Goal: Task Accomplishment & Management: Manage account settings

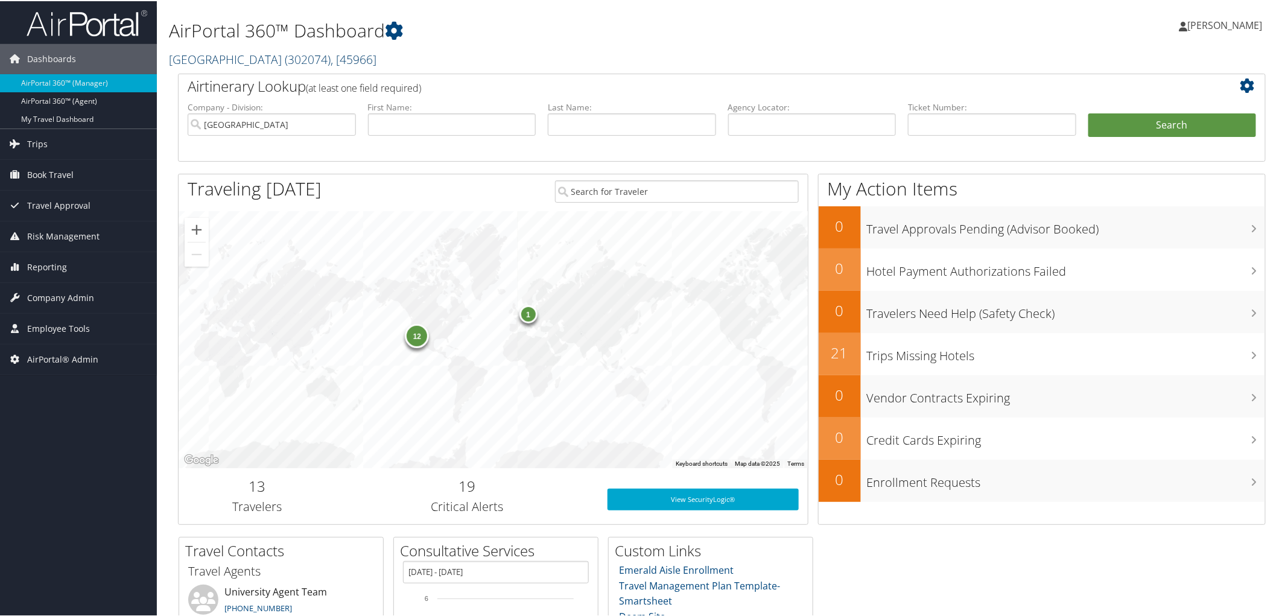
click at [226, 58] on link "Abilene Christian University ( 302074 ) , [ 45966 ]" at bounding box center [272, 58] width 207 height 16
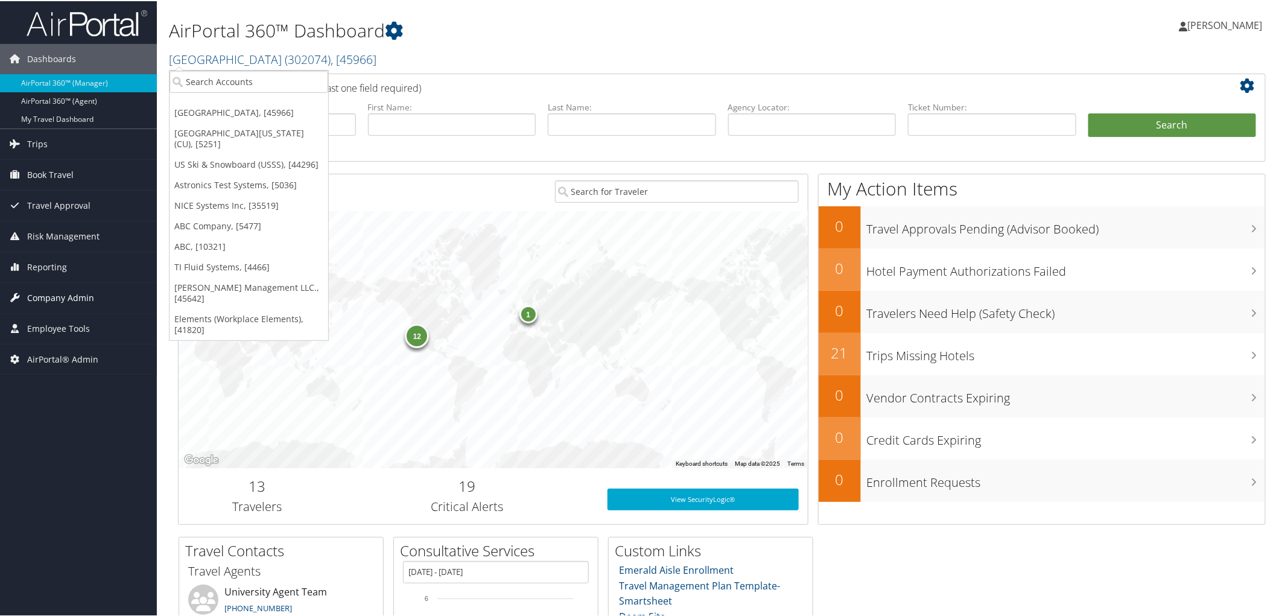
click at [67, 299] on span "Company Admin" at bounding box center [60, 297] width 67 height 30
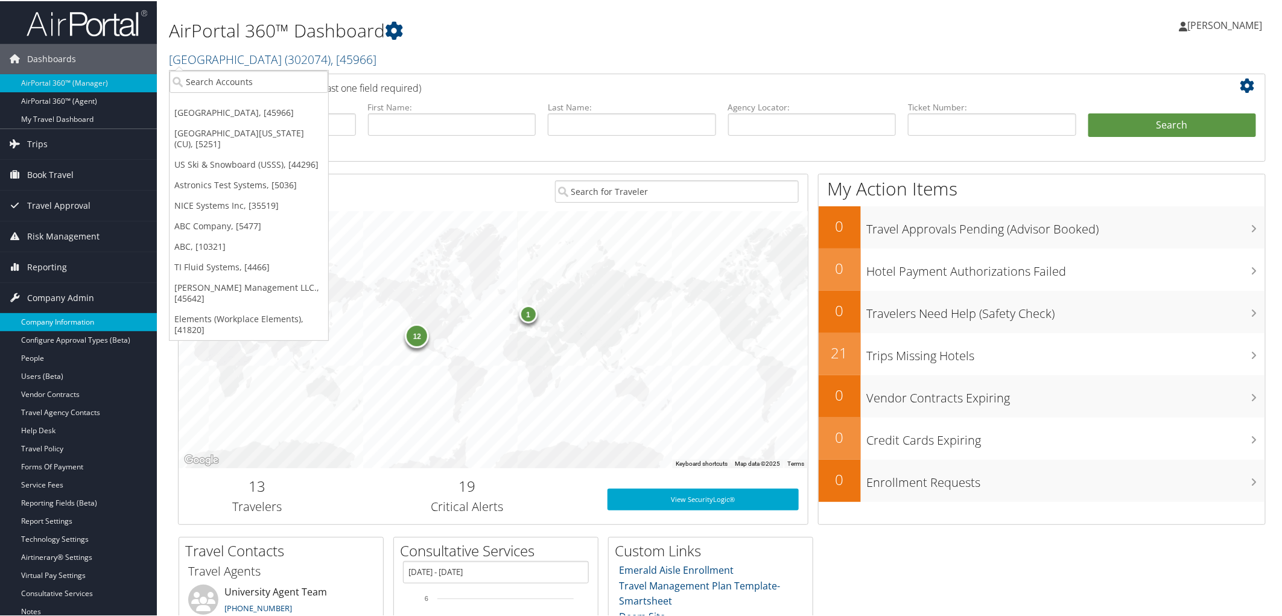
click at [62, 320] on link "Company Information" at bounding box center [78, 321] width 157 height 18
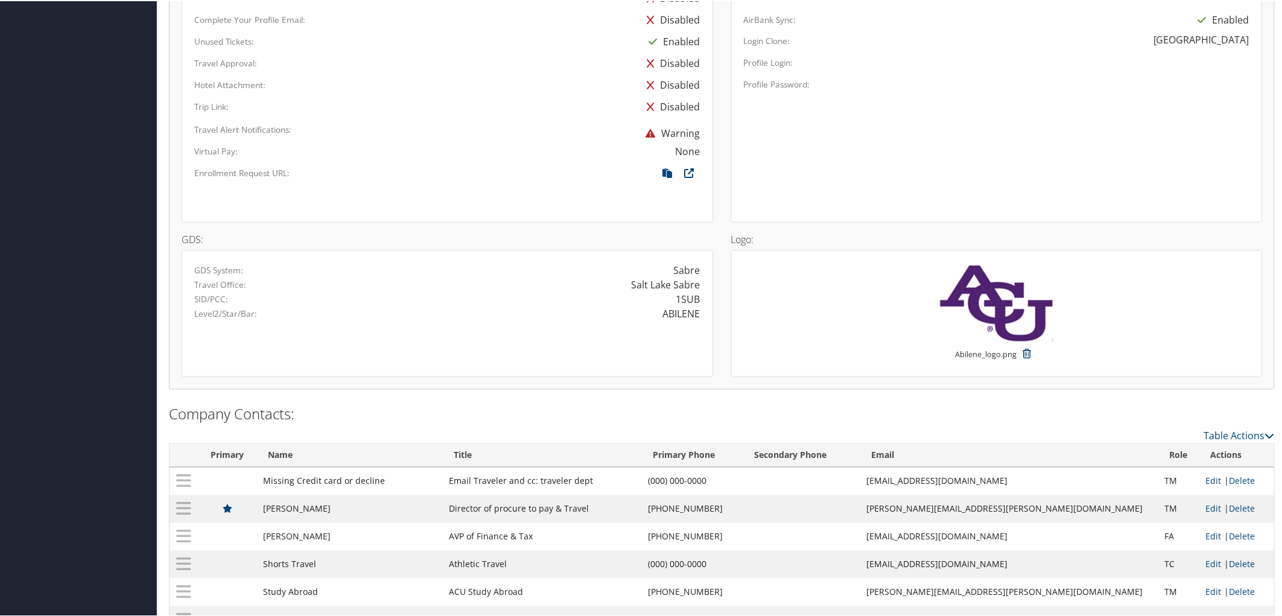
scroll to position [785, 0]
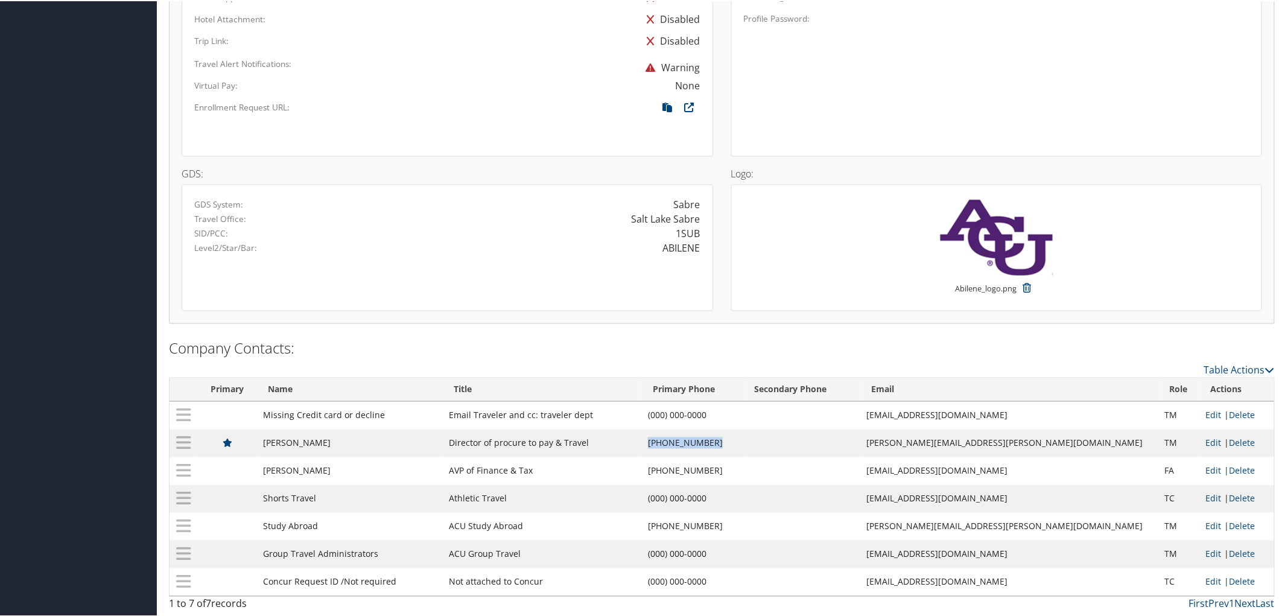
drag, startPoint x: 785, startPoint y: 438, endPoint x: 713, endPoint y: 433, distance: 71.9
click at [713, 433] on td "(325) 674-6167" at bounding box center [693, 442] width 102 height 28
copy td "(325) 674-6167"
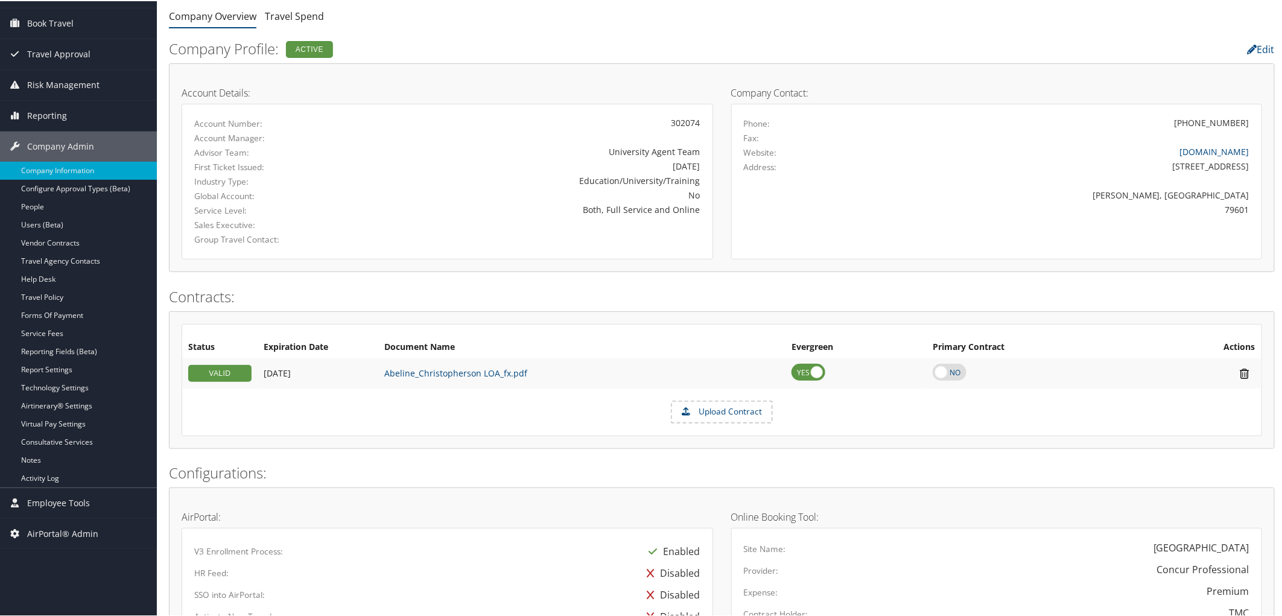
scroll to position [0, 0]
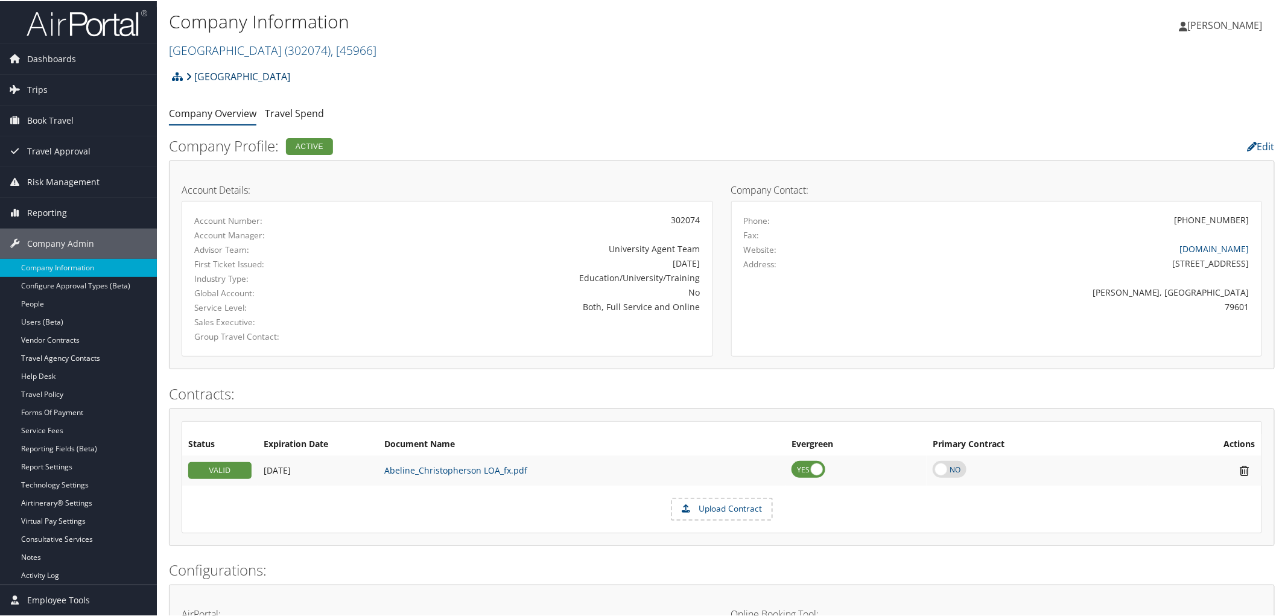
drag, startPoint x: 302, startPoint y: 81, endPoint x: 191, endPoint y: 83, distance: 111.6
click at [191, 83] on div "Abilene Christian University Account Structure Abilene Christian University (30…" at bounding box center [722, 79] width 1106 height 33
copy link "[GEOGRAPHIC_DATA]"
click at [473, 62] on div "Company Information Abilene Christian University ( 302074 ) , [ 45966 ] Abilene…" at bounding box center [537, 34] width 737 height 57
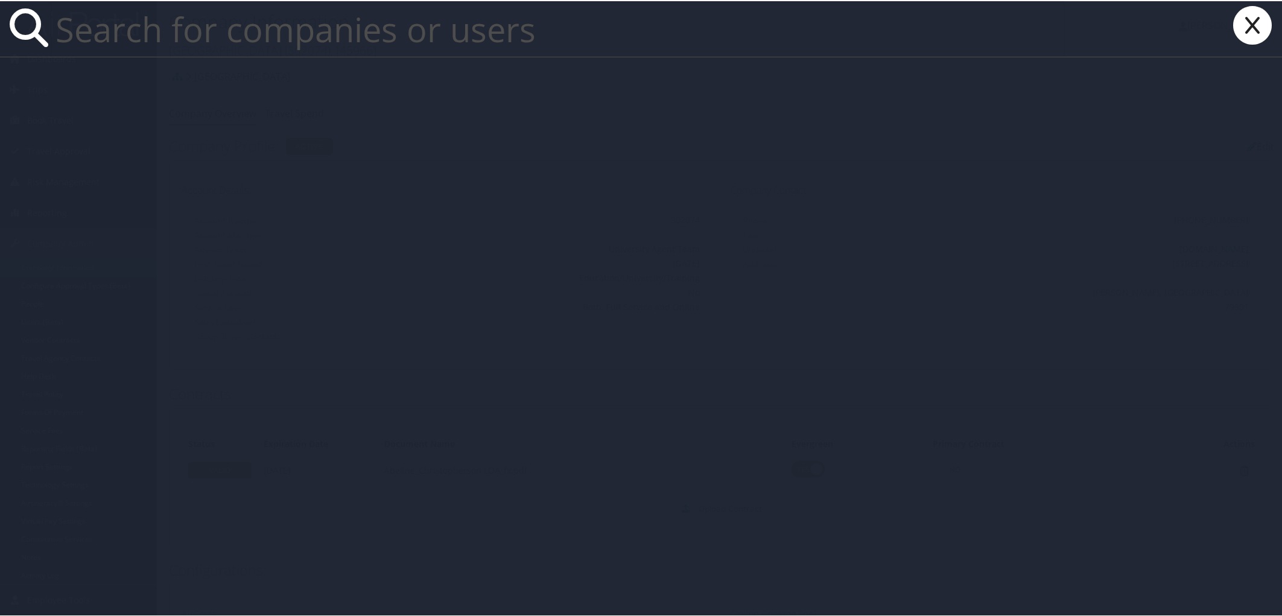
paste input "Risa Guysi"
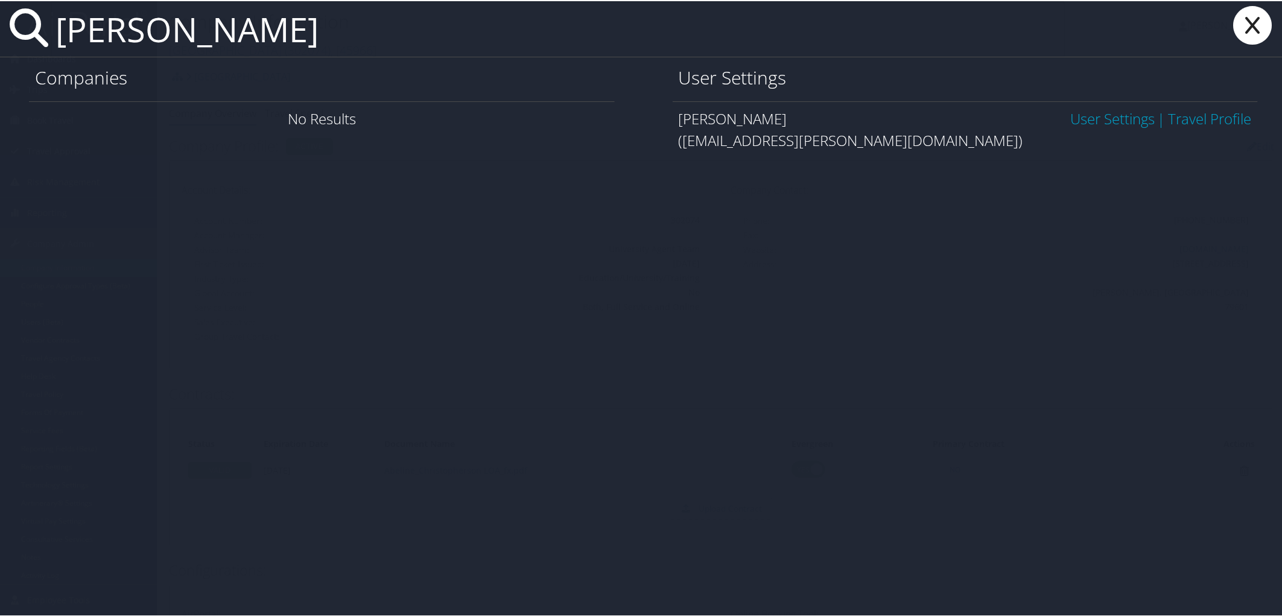
type input "Risa Guysi"
click at [1257, 23] on icon at bounding box center [1253, 24] width 48 height 39
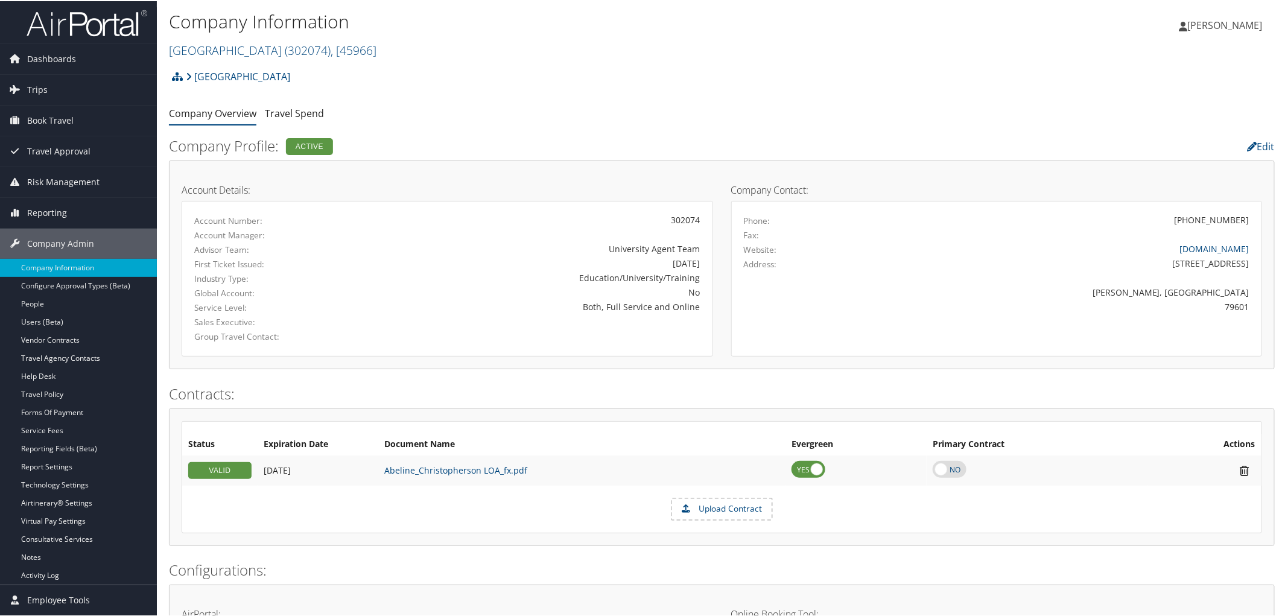
click at [1230, 26] on span "[PERSON_NAME]" at bounding box center [1225, 23] width 75 height 13
click at [1143, 212] on link "Sign Out" at bounding box center [1193, 217] width 135 height 21
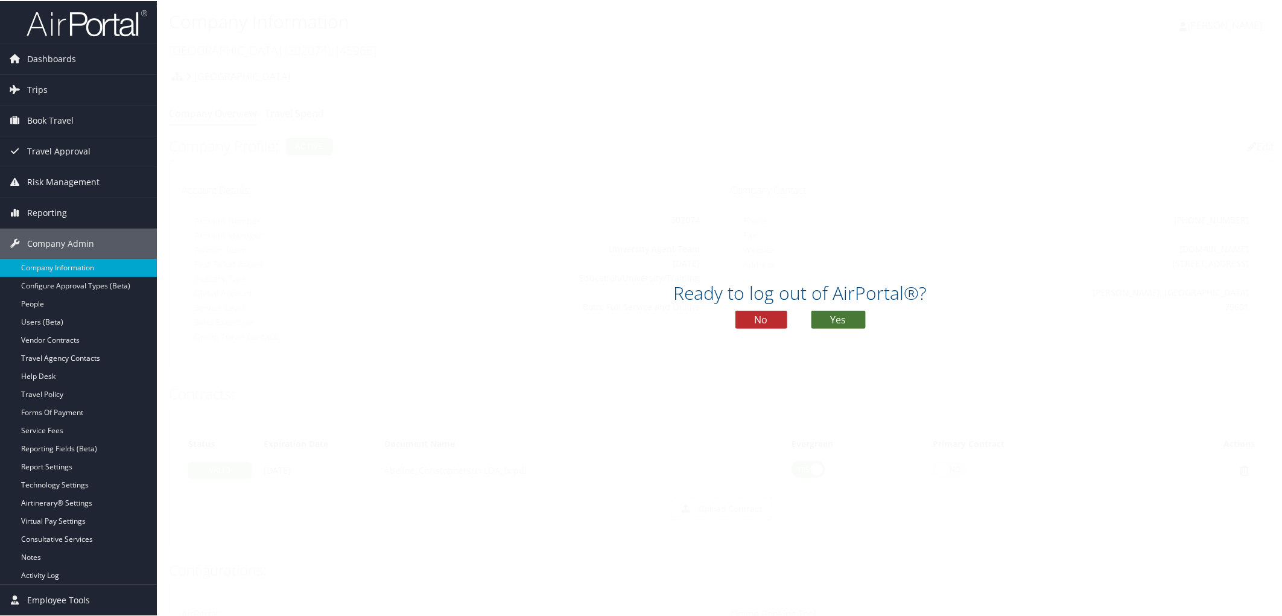
click at [824, 314] on button "Yes" at bounding box center [838, 318] width 54 height 18
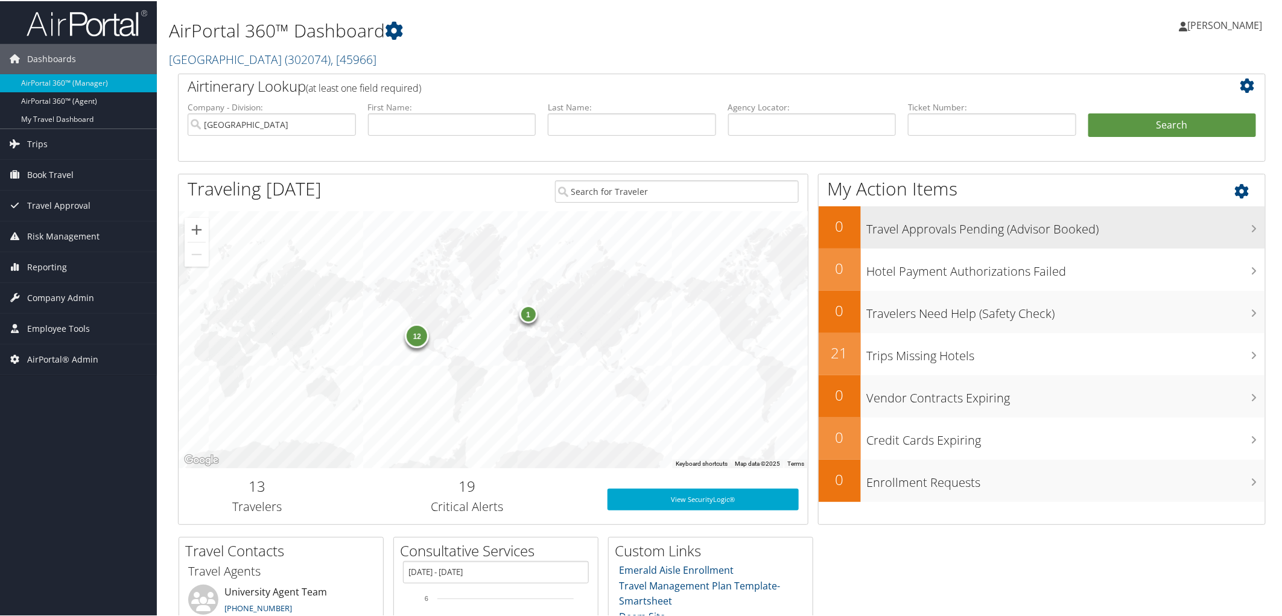
click at [1203, 236] on h3 "Travel Approvals Pending (Advisor Booked)" at bounding box center [1066, 225] width 399 height 23
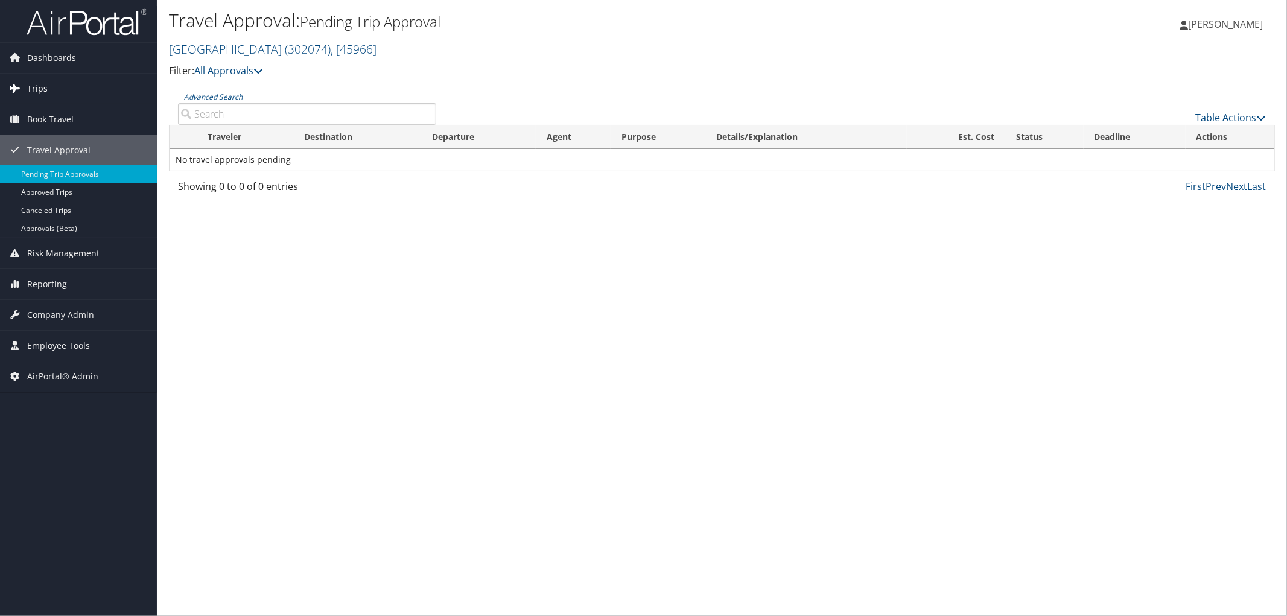
click at [43, 86] on span "Trips" at bounding box center [37, 89] width 21 height 30
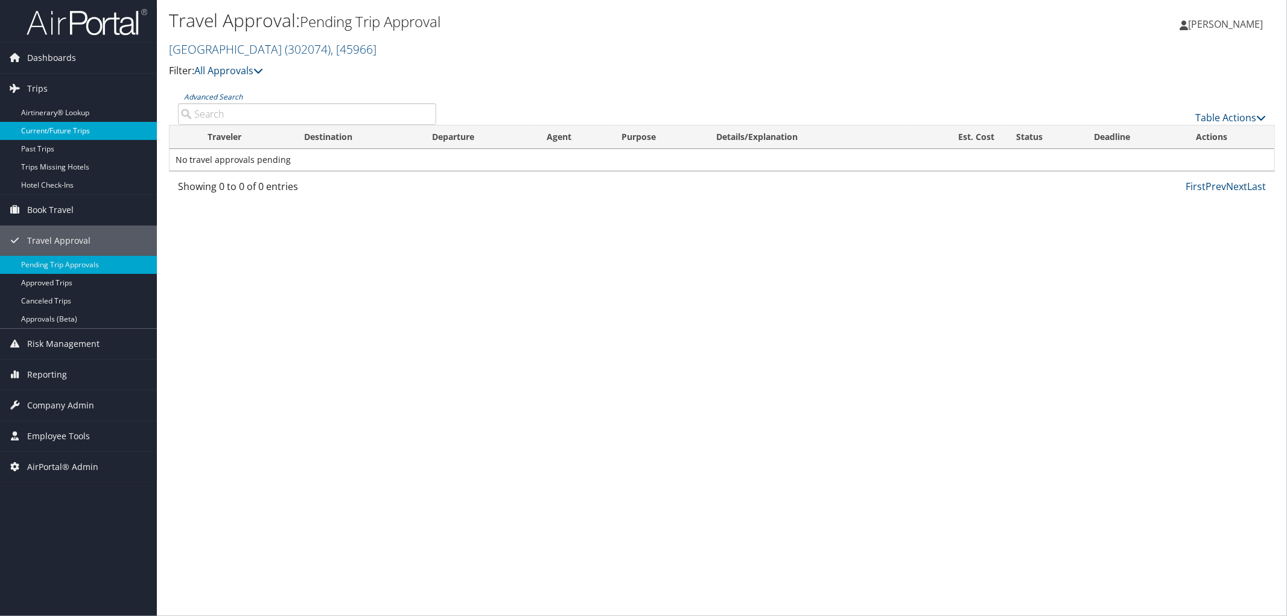
click at [46, 125] on link "Current/Future Trips" at bounding box center [78, 131] width 157 height 18
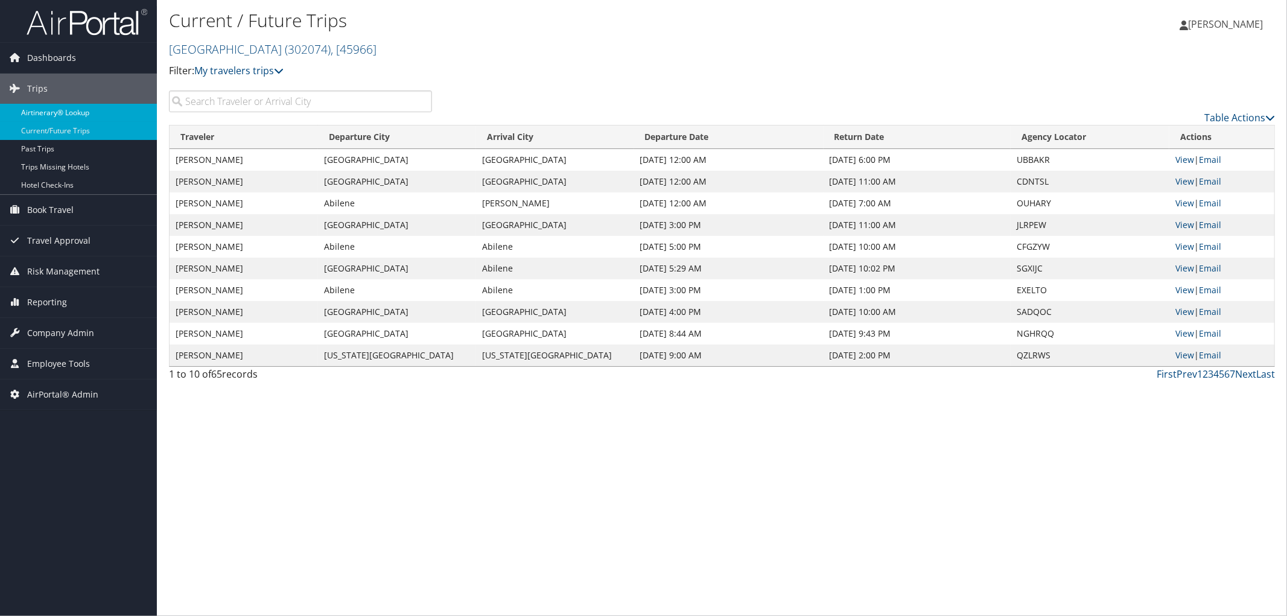
click at [46, 115] on link "Airtinerary® Lookup" at bounding box center [78, 113] width 157 height 18
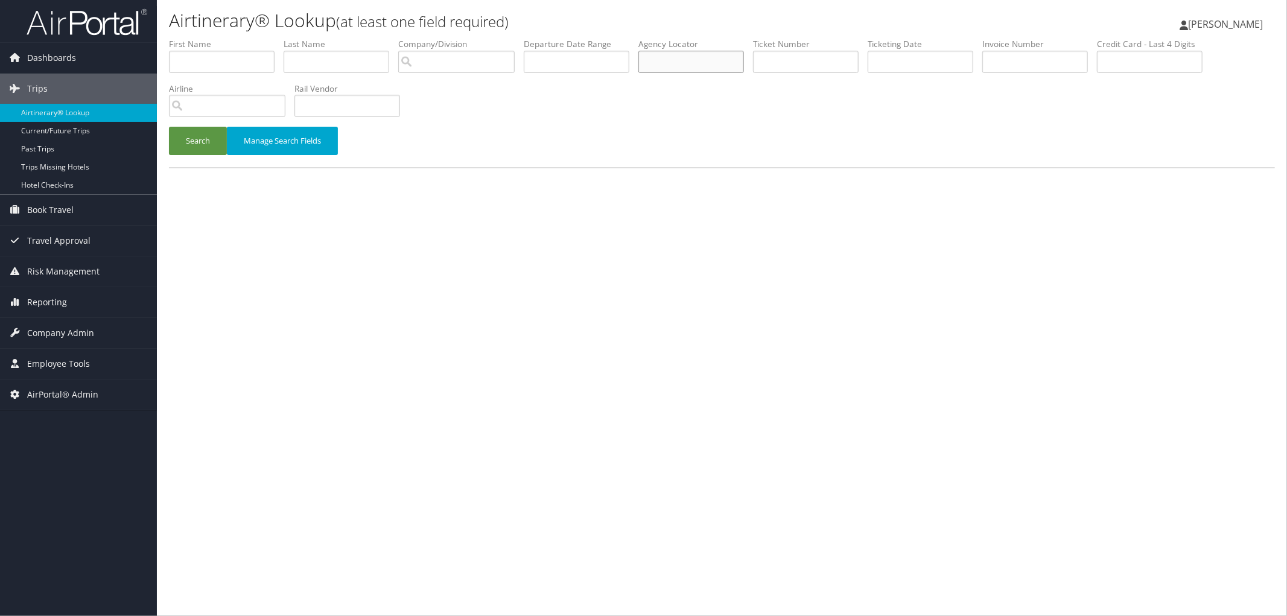
click at [712, 55] on input "text" at bounding box center [691, 62] width 106 height 22
paste input "DNVXNZ"
type input "DNVXNZ"
click at [209, 140] on button "Search" at bounding box center [198, 141] width 58 height 28
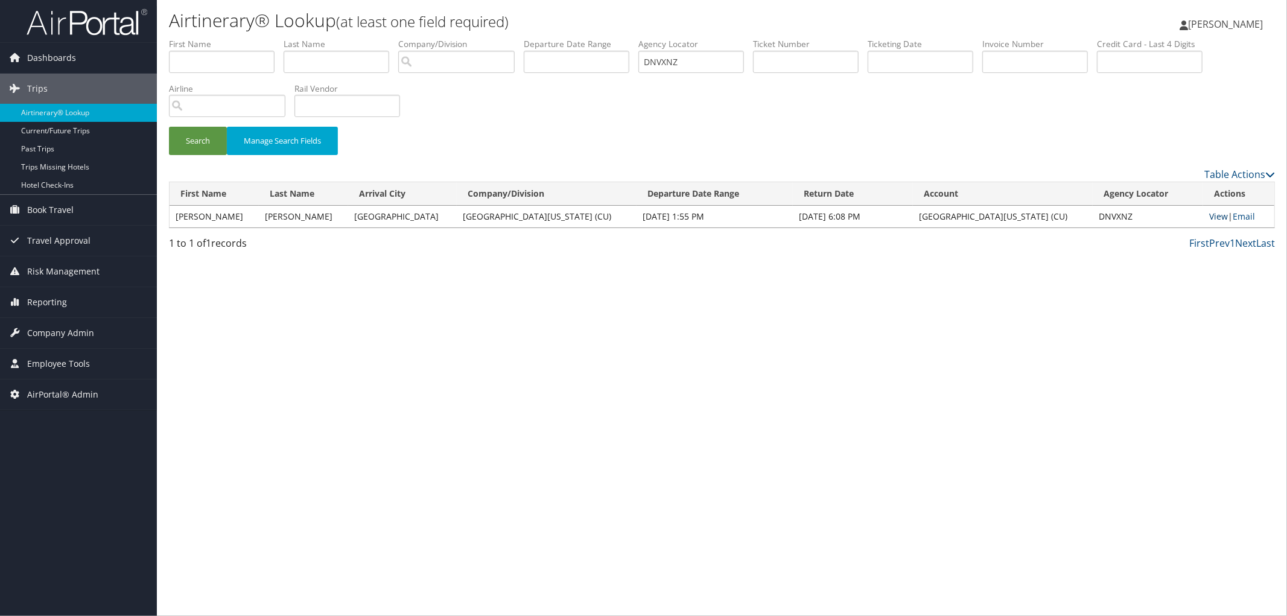
click at [1209, 212] on link "View" at bounding box center [1218, 216] width 19 height 11
click at [461, 109] on div "Search Manage Search Fields" at bounding box center [722, 102] width 1124 height 129
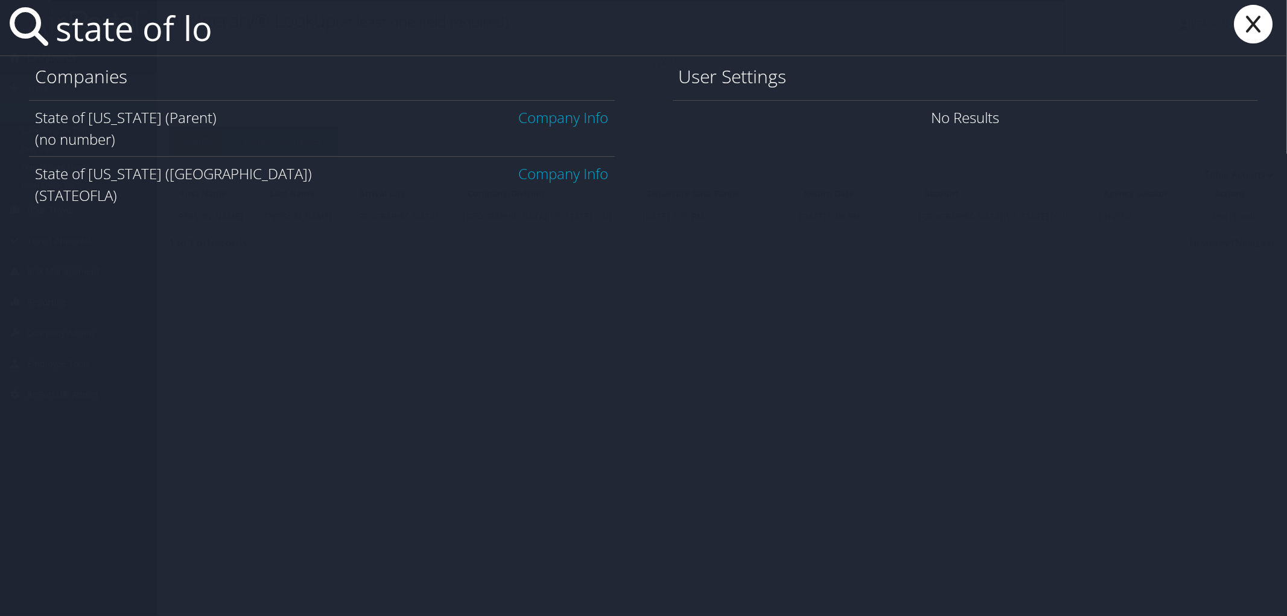
type input "state of lo"
click at [568, 170] on link "Company Info" at bounding box center [564, 173] width 90 height 20
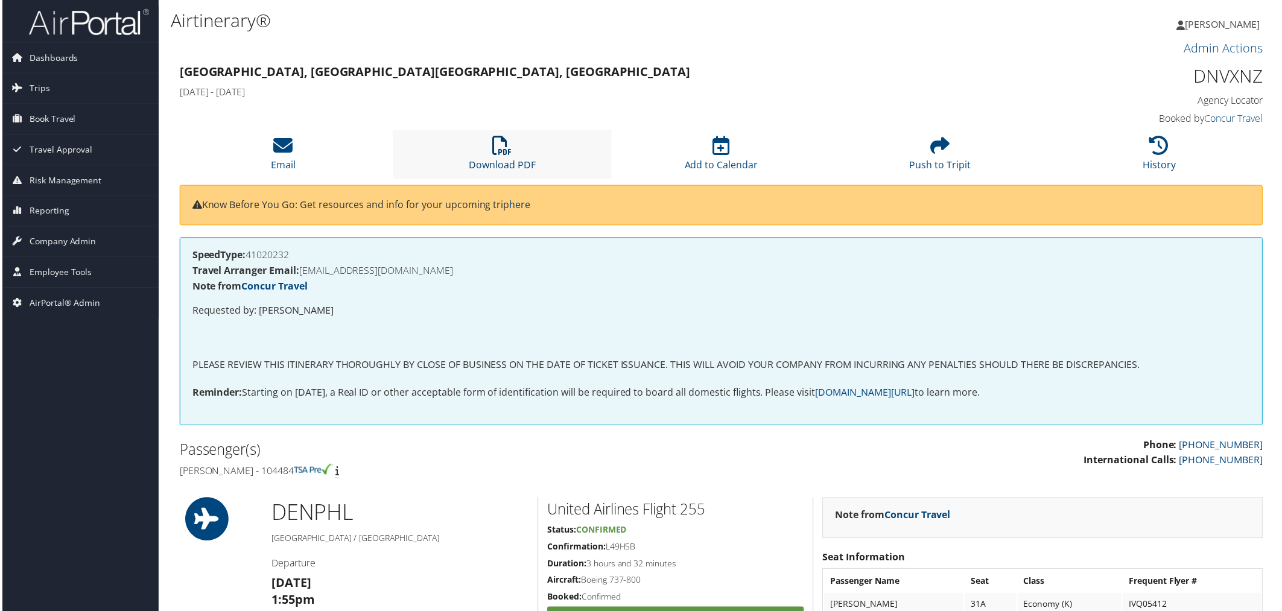
click at [492, 142] on icon at bounding box center [501, 145] width 19 height 19
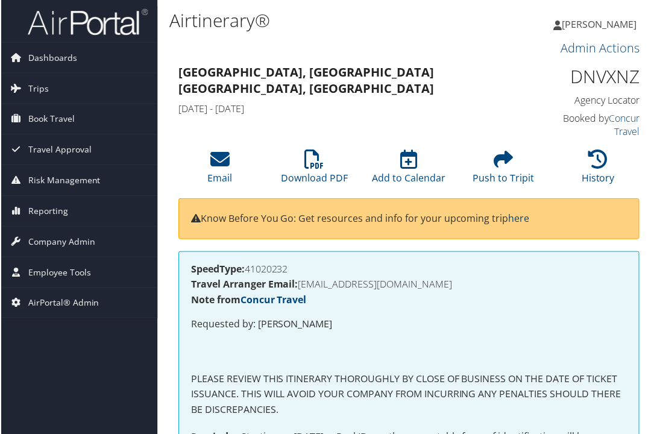
drag, startPoint x: 580, startPoint y: 317, endPoint x: 661, endPoint y: 348, distance: 86.7
click at [661, 348] on html "Menu Dashboards ► AirPortal 360™ (Manager) AirPortal 360™ (Agent) My Travel Das…" at bounding box center [331, 219] width 662 height 439
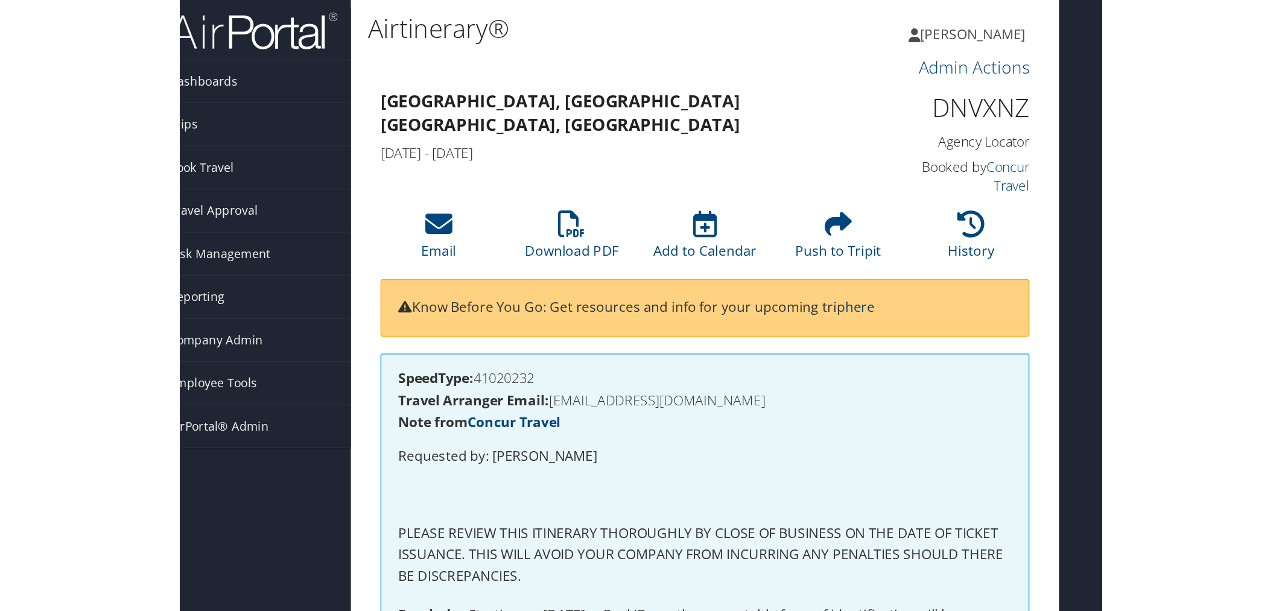
scroll to position [0, 6]
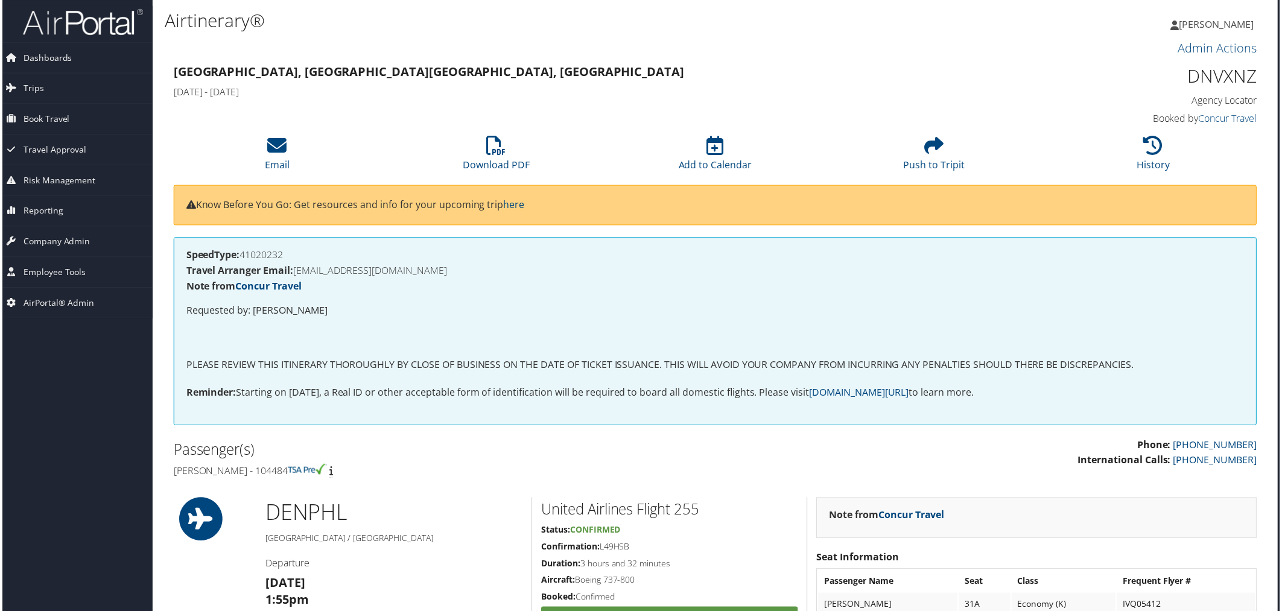
click at [831, 384] on div "SpeedType: 41020232 Travel Arranger Email: [EMAIL_ADDRESS][DOMAIN_NAME] Note fr…" at bounding box center [716, 332] width 1088 height 188
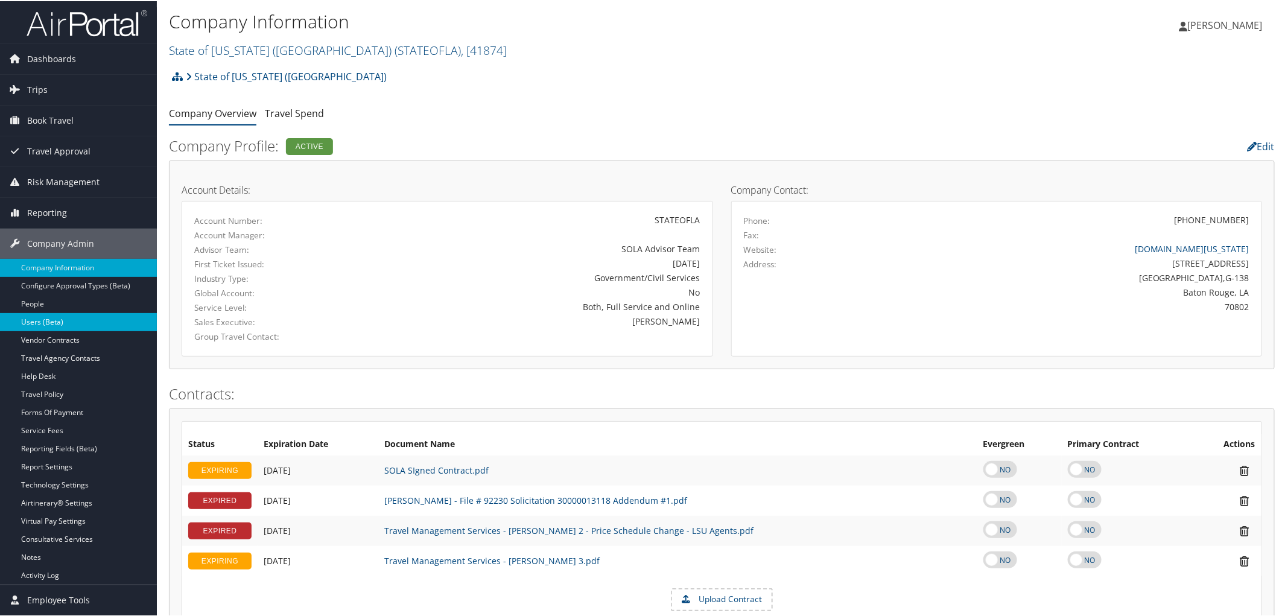
click at [64, 323] on link "Users (Beta)" at bounding box center [78, 321] width 157 height 18
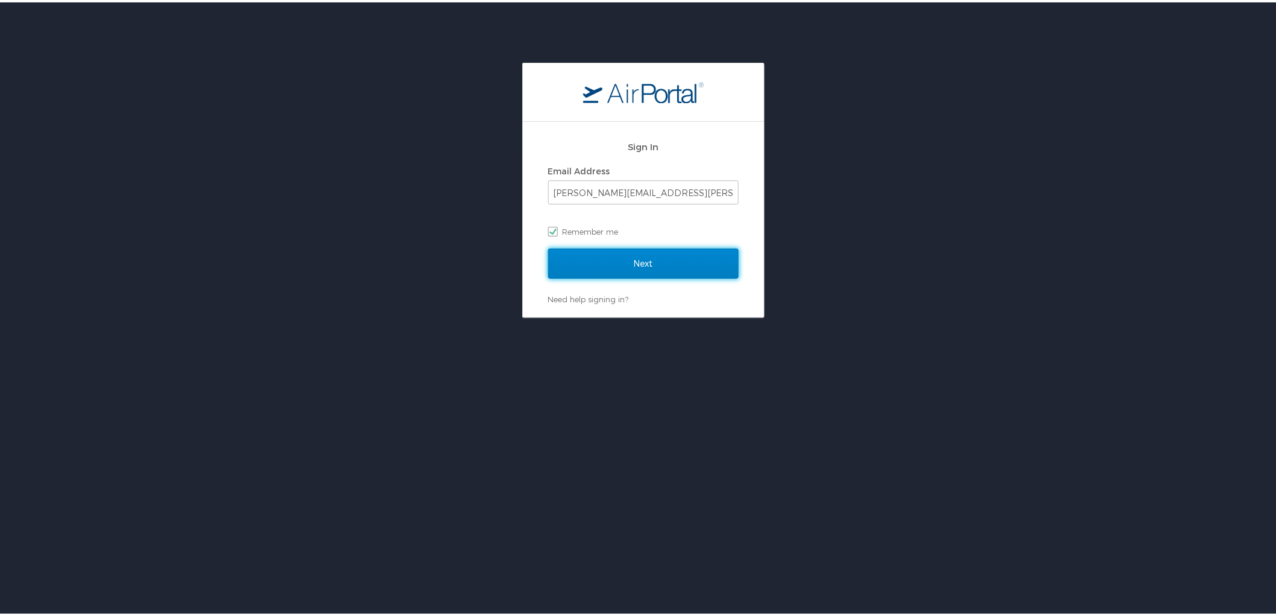
click at [631, 256] on input "Next" at bounding box center [643, 261] width 191 height 30
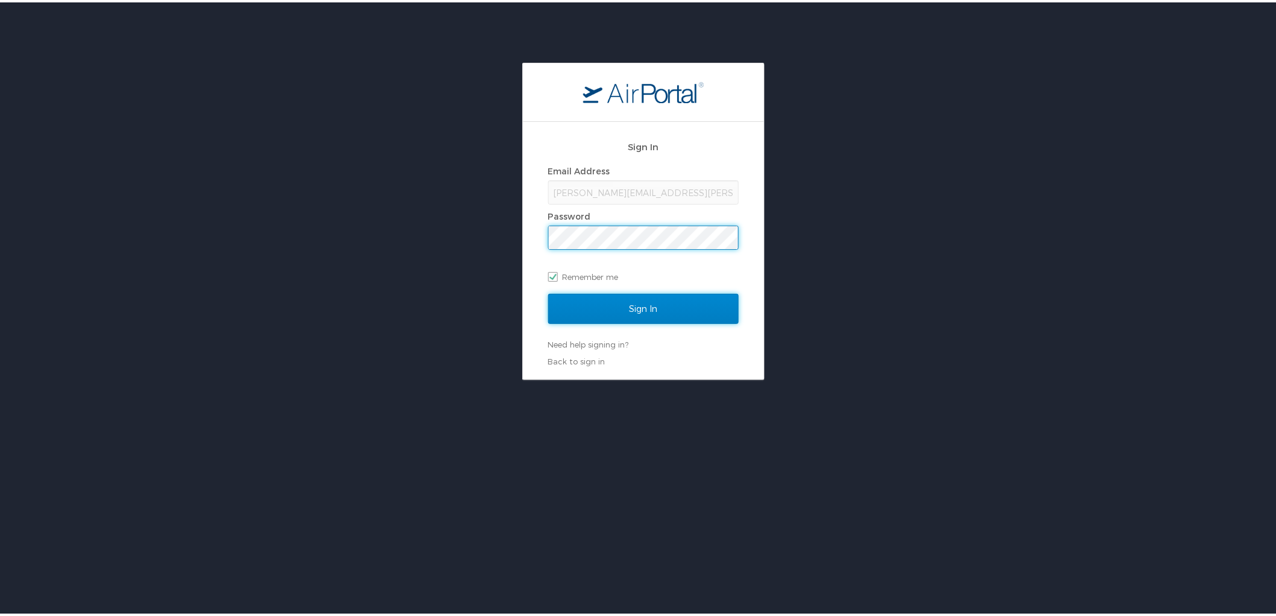
click at [628, 308] on input "Sign In" at bounding box center [643, 306] width 191 height 30
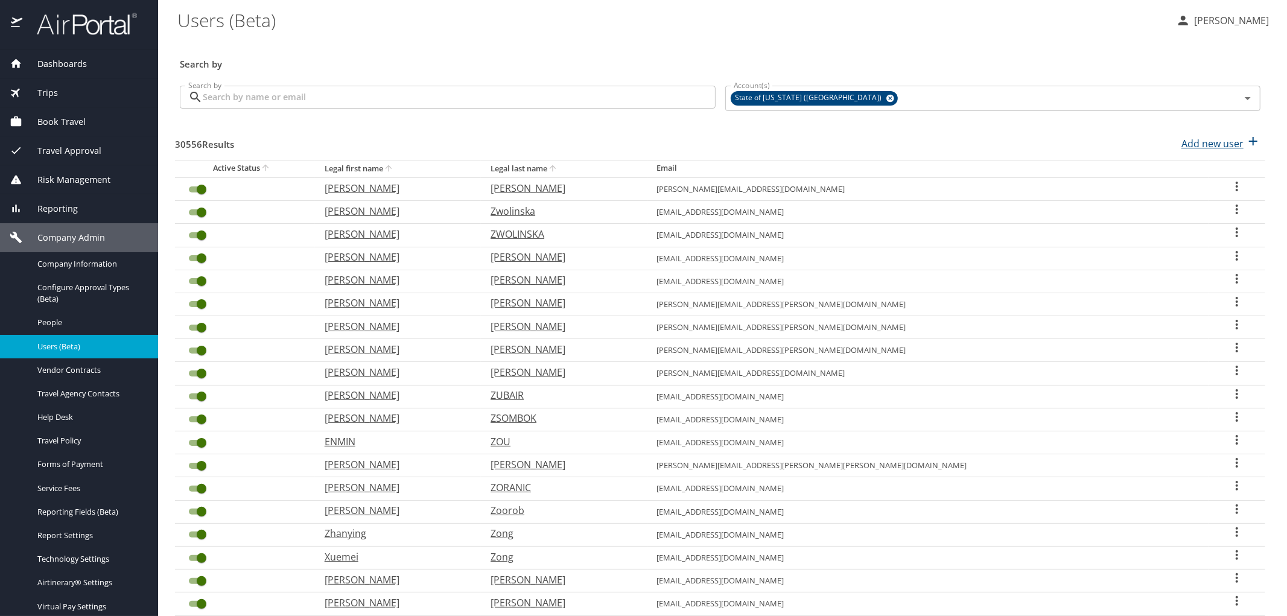
click at [1234, 144] on div "Add new user" at bounding box center [1220, 143] width 79 height 19
select select "US"
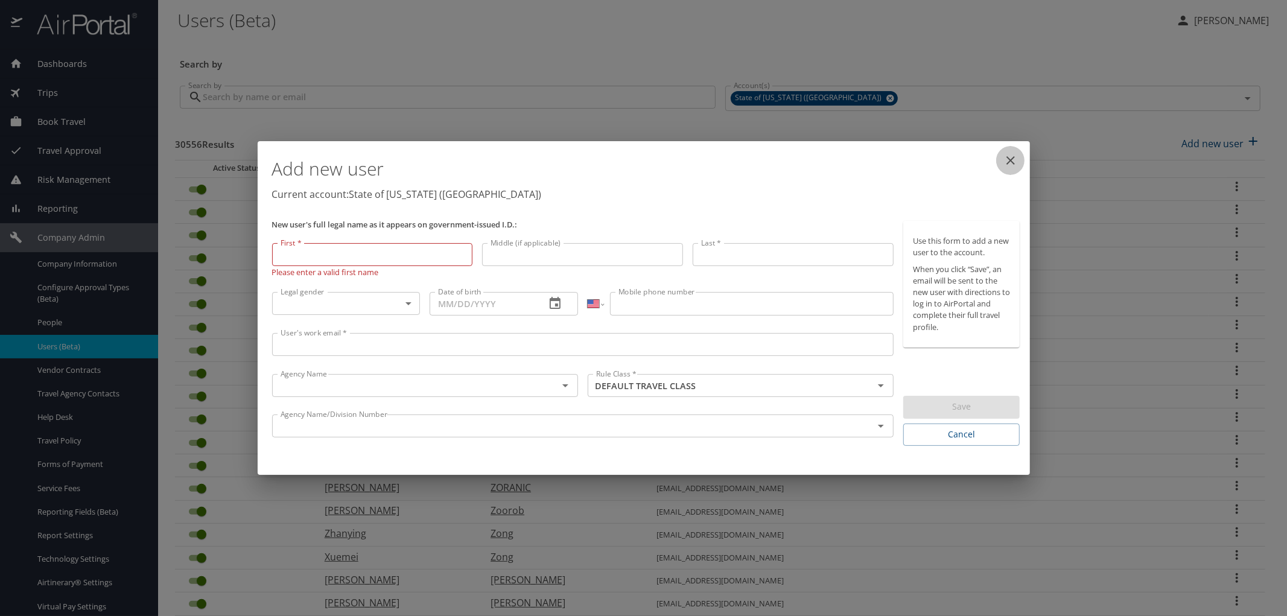
click at [1008, 166] on icon "close" at bounding box center [1010, 160] width 14 height 14
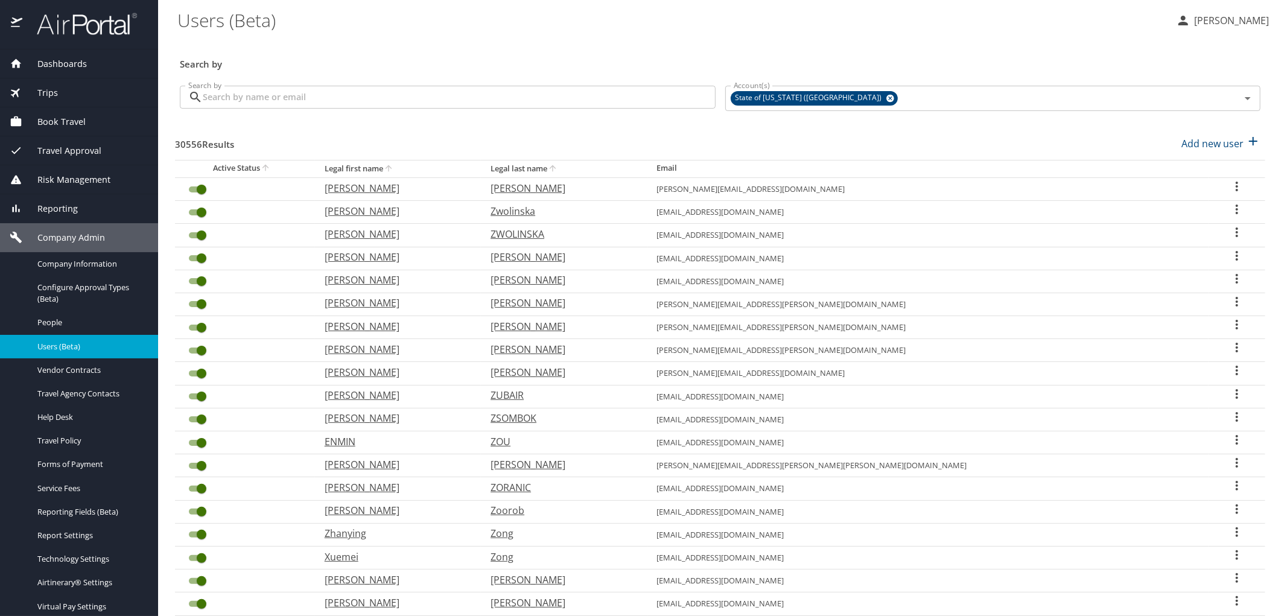
click at [64, 238] on span "Company Admin" at bounding box center [63, 237] width 83 height 13
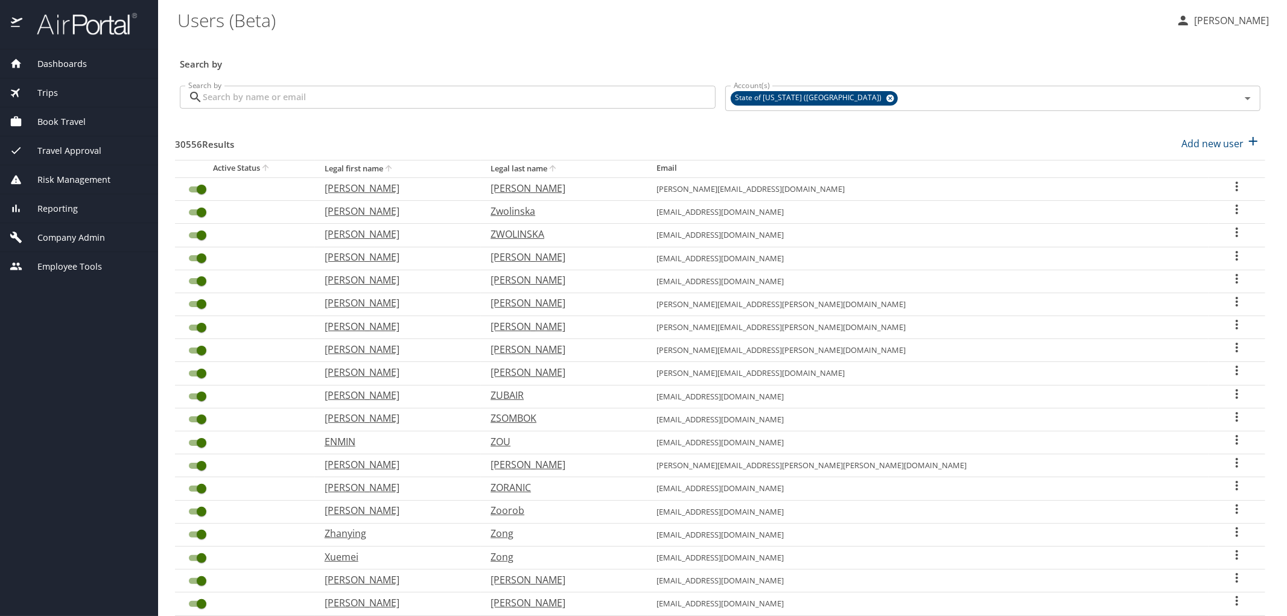
click at [64, 238] on span "Company Admin" at bounding box center [63, 237] width 83 height 13
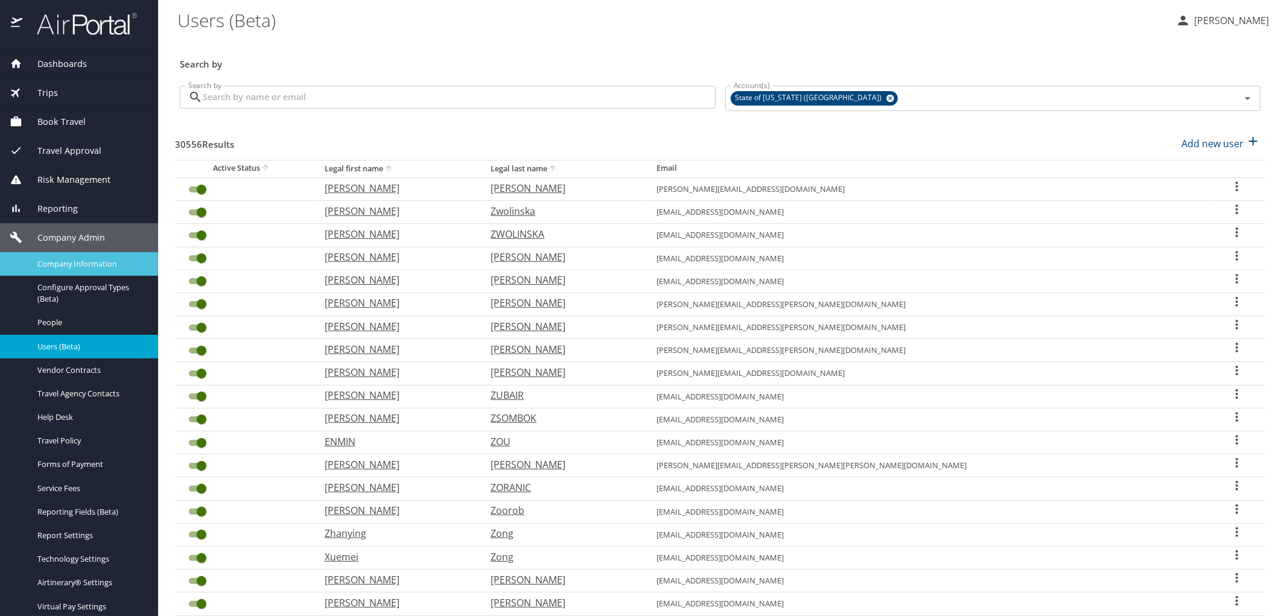
click at [65, 258] on span "Company Information" at bounding box center [90, 263] width 106 height 11
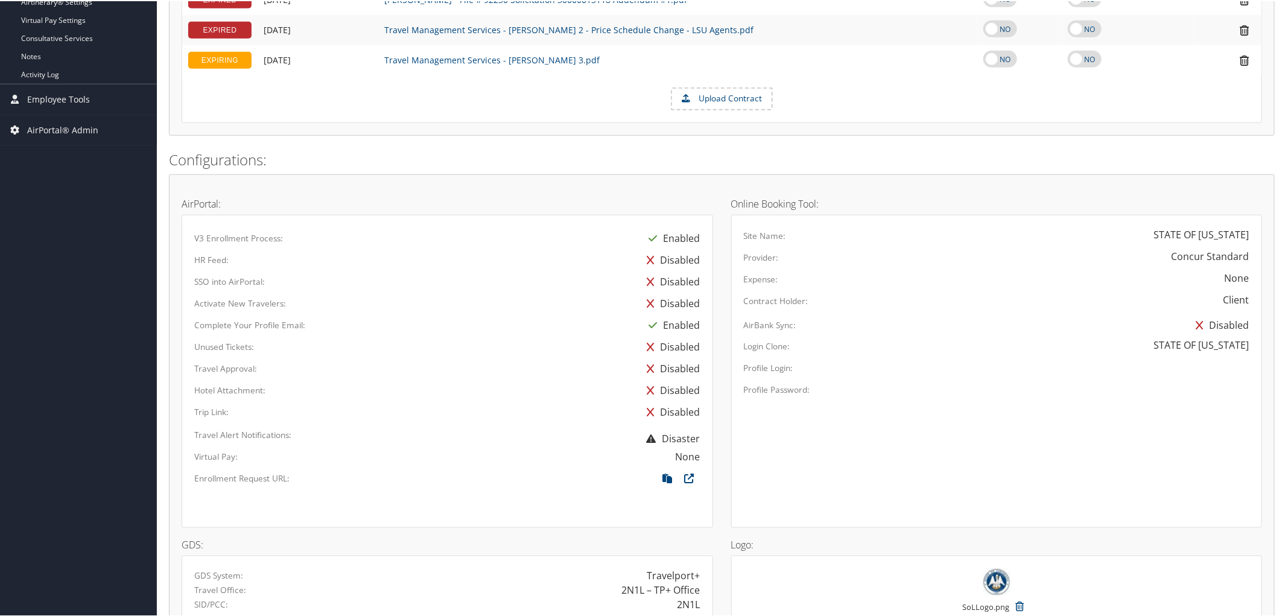
scroll to position [536, 0]
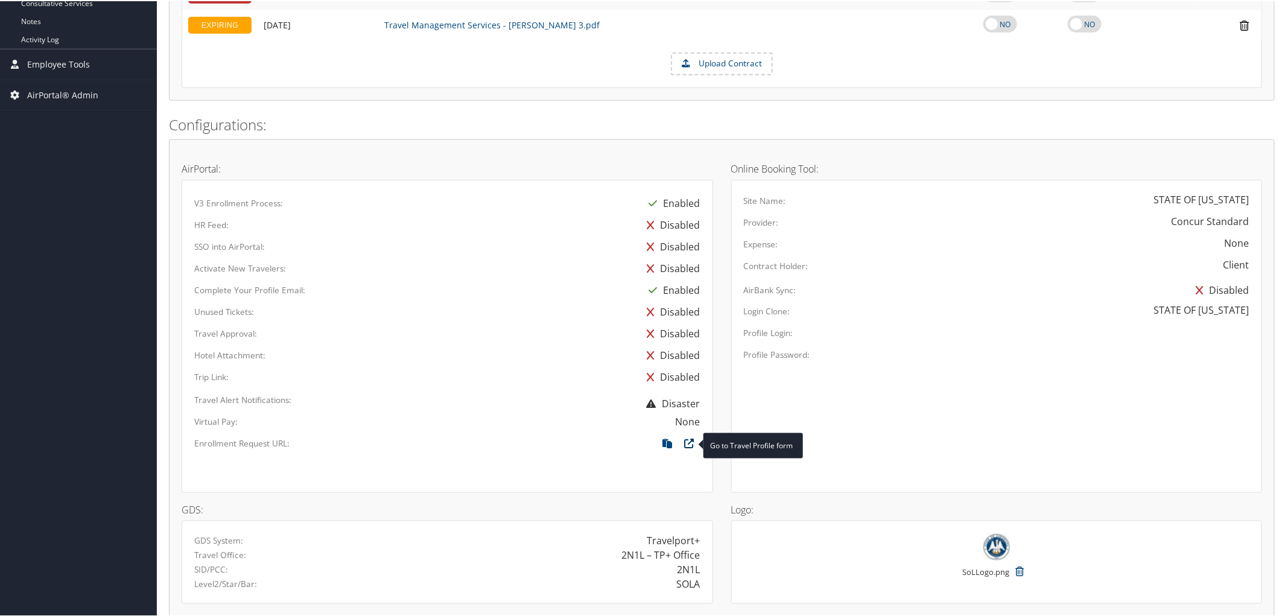
click at [686, 443] on icon at bounding box center [690, 445] width 22 height 16
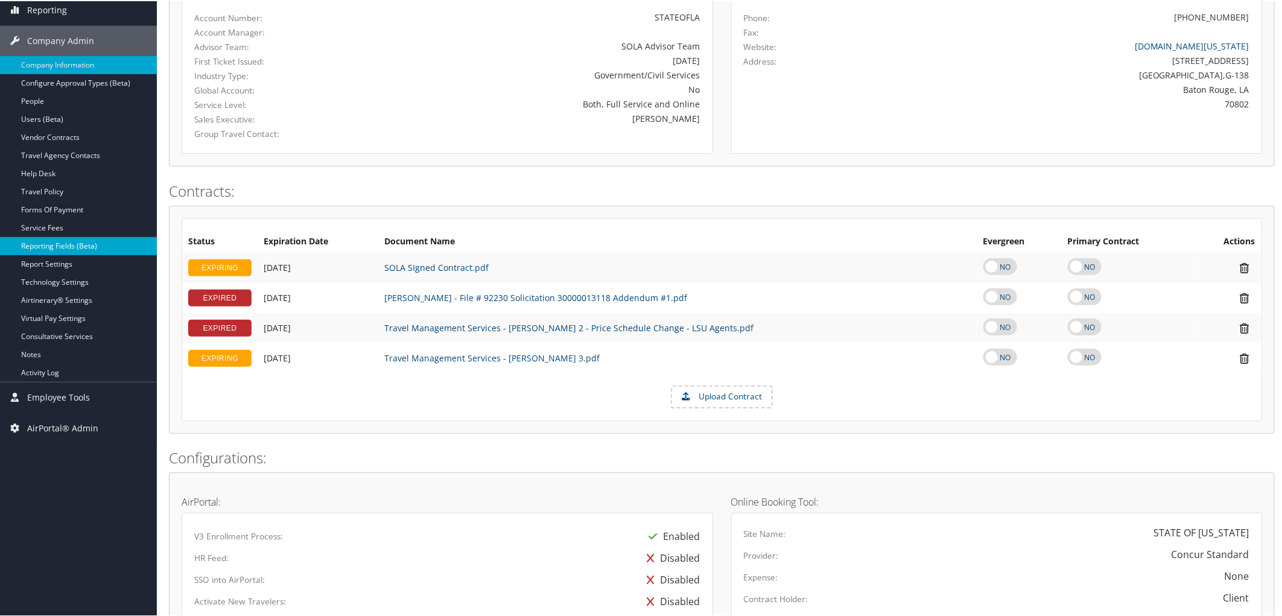
scroll to position [201, 0]
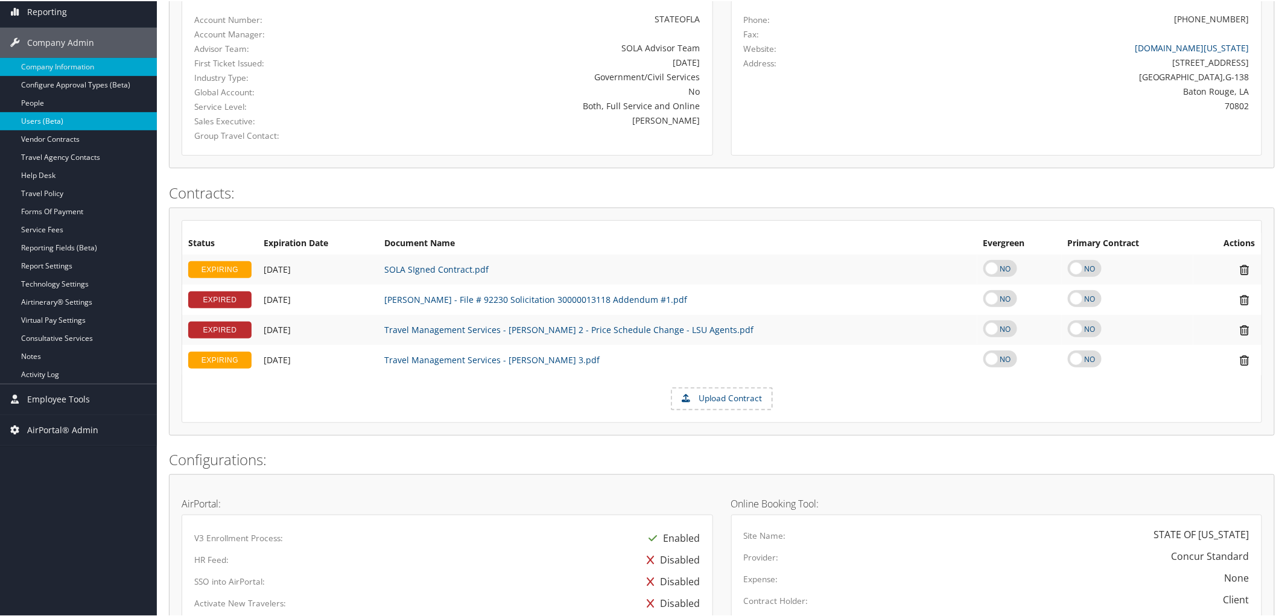
click at [78, 125] on link "Users (Beta)" at bounding box center [78, 120] width 157 height 18
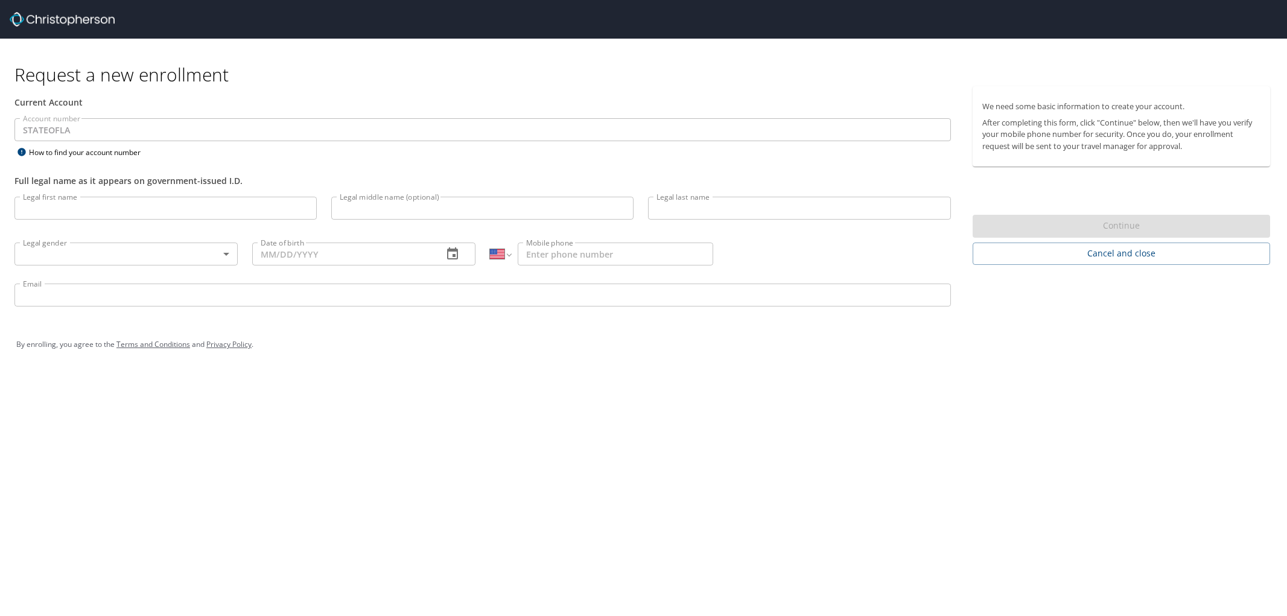
select select "US"
click at [55, 203] on input "Legal first name" at bounding box center [165, 208] width 302 height 23
type input "[PERSON_NAME] Sri"
type input "Kuchipudi"
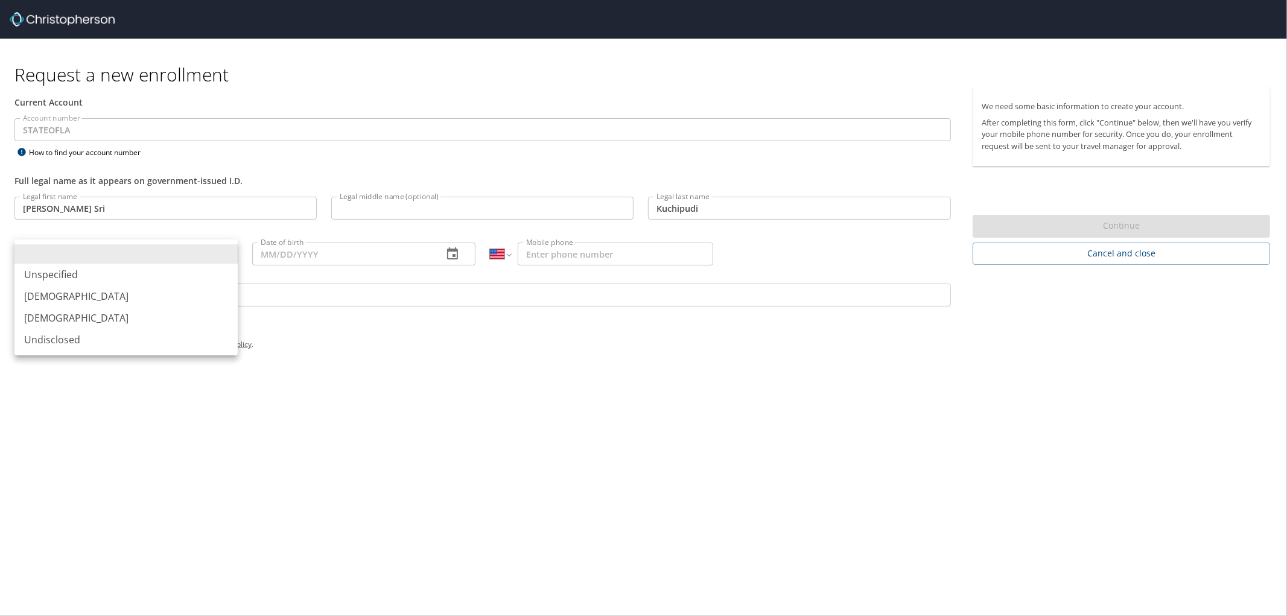
click at [81, 317] on li "[DEMOGRAPHIC_DATA]" at bounding box center [125, 318] width 223 height 22
type input "[DEMOGRAPHIC_DATA]"
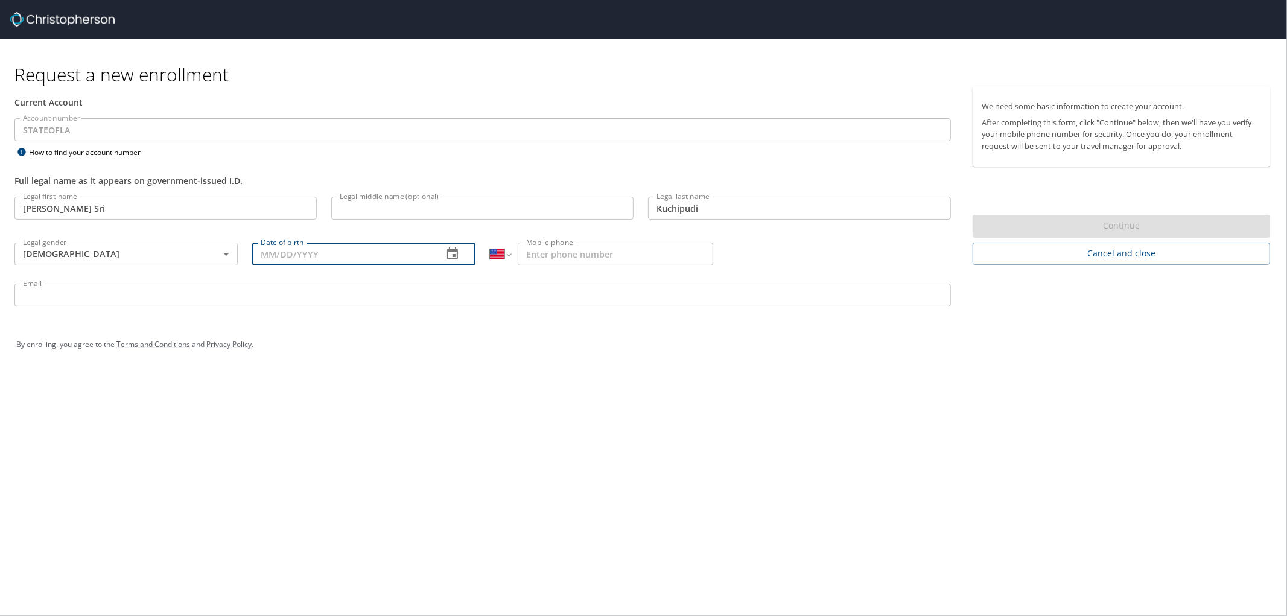
click at [296, 258] on input "Date of birth" at bounding box center [342, 253] width 181 height 23
type input "[DATE]"
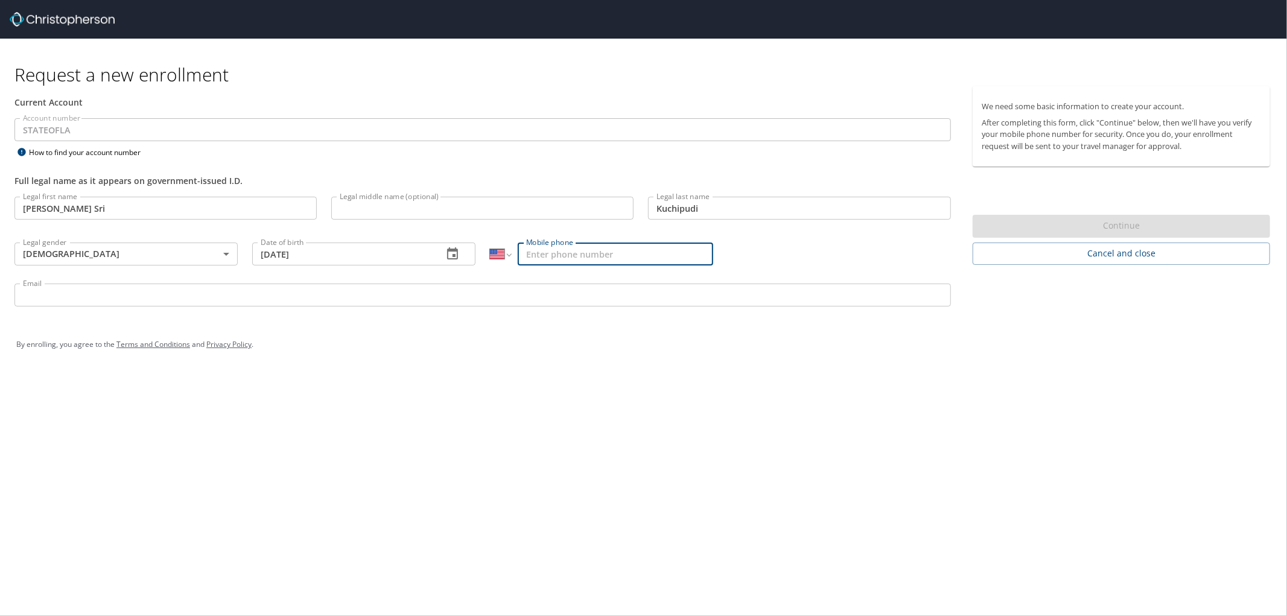
click at [586, 255] on input "Mobile phone" at bounding box center [615, 253] width 195 height 23
type input "[PHONE_NUMBER]"
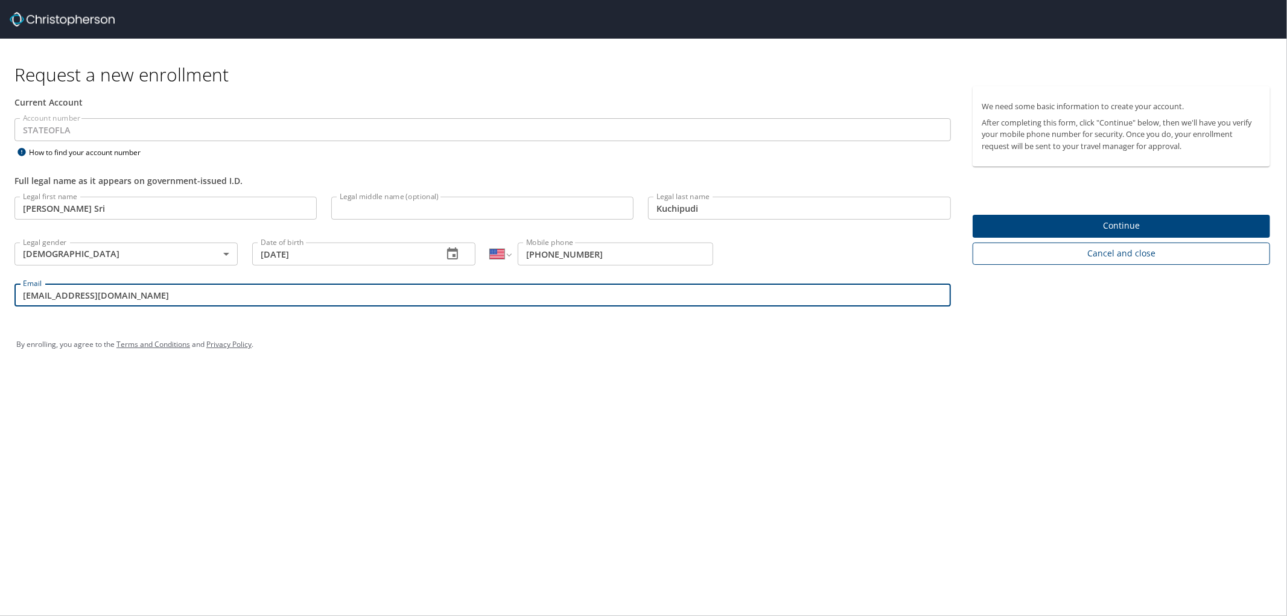
type input "skuchi@lsuhsc.edu"
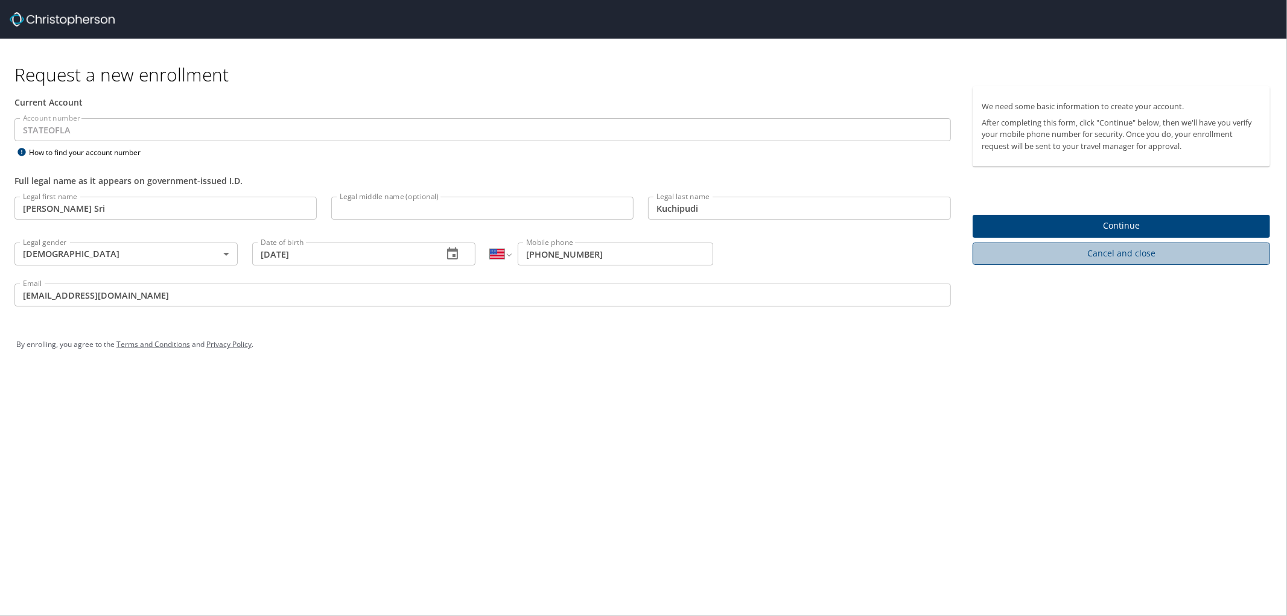
click at [1149, 243] on button "Cancel and close" at bounding box center [1120, 253] width 297 height 22
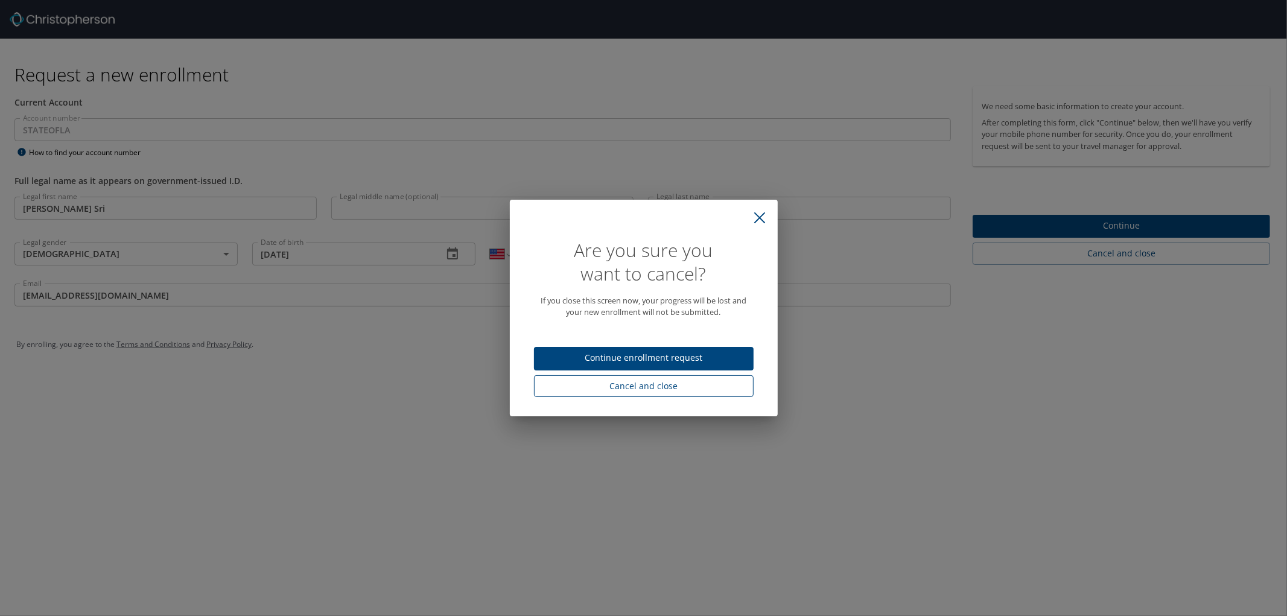
click at [630, 382] on span "Cancel and close" at bounding box center [643, 386] width 200 height 15
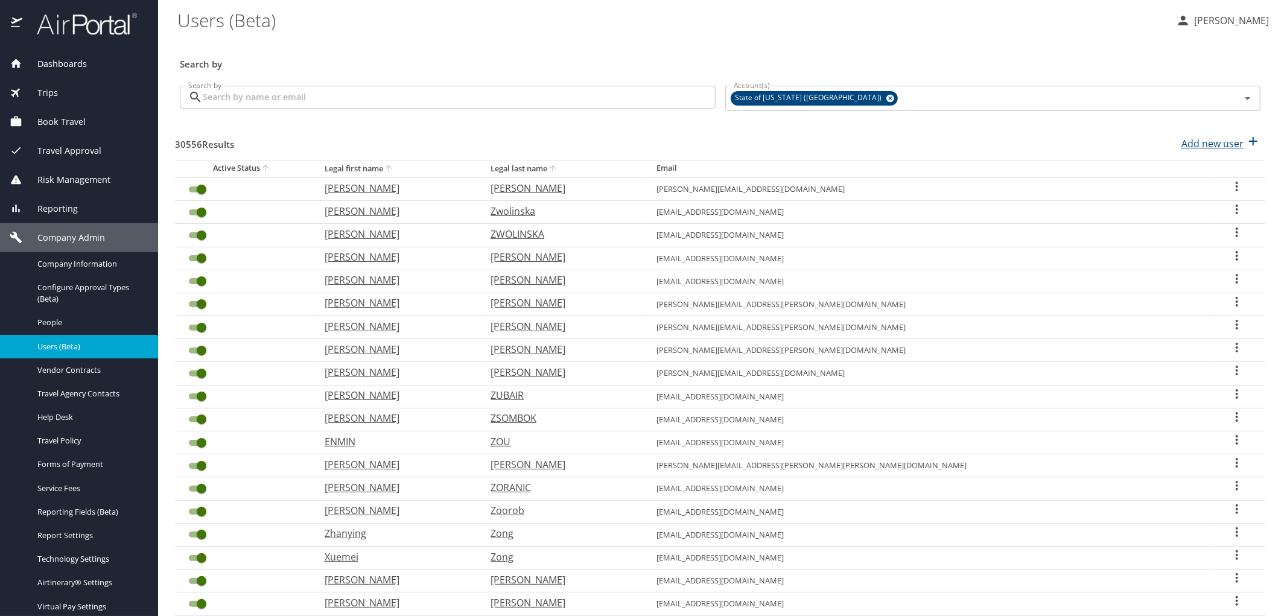
click at [1232, 148] on p "Add new user" at bounding box center [1212, 143] width 62 height 14
select select "US"
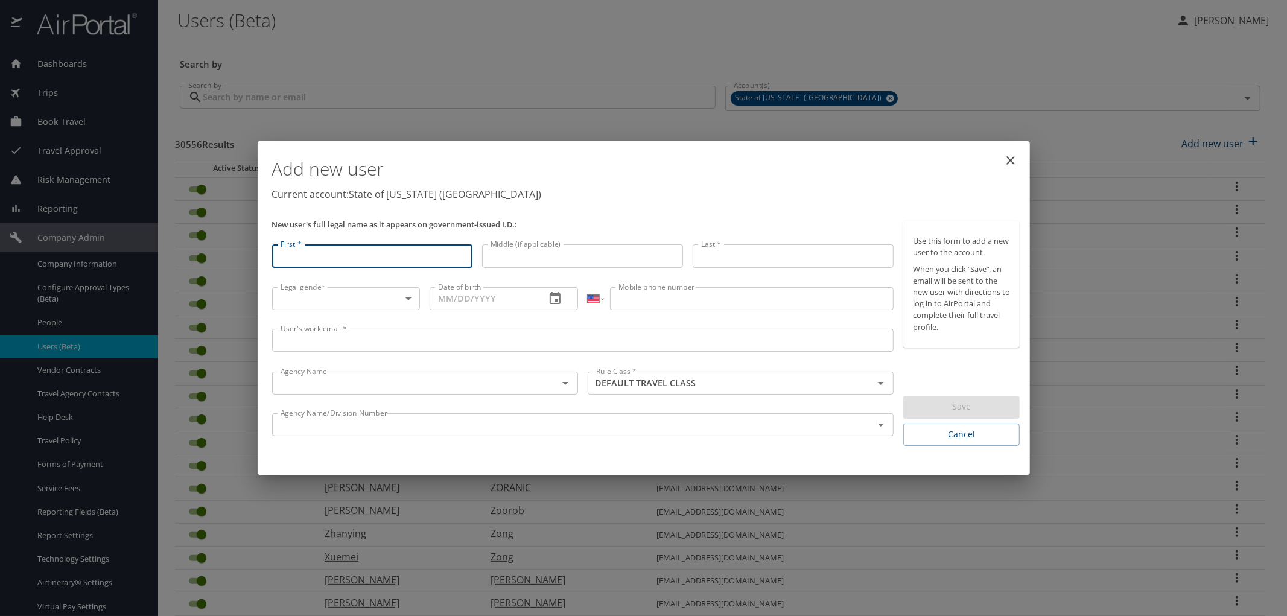
click at [343, 256] on input "First *" at bounding box center [372, 255] width 201 height 23
type input "Sravya Sri"
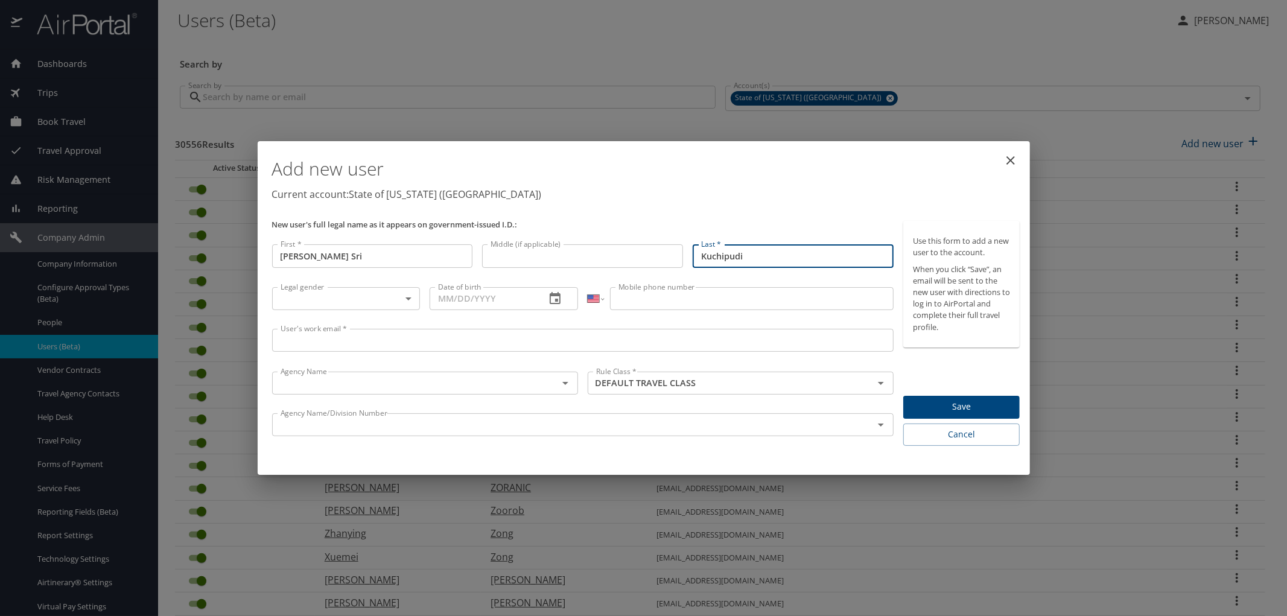
type input "Kuchipudi"
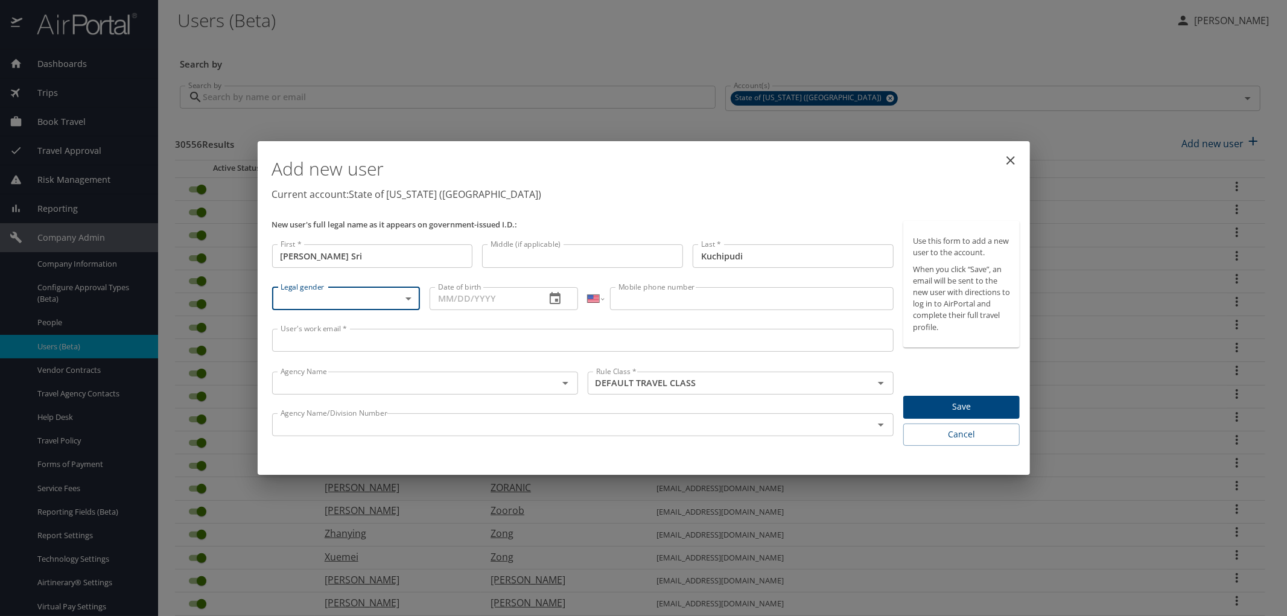
click at [372, 287] on body "Dashboards AirPortal 360™ Manager AirPortal 360™ Agent My Travel Dashboard Trip…" at bounding box center [643, 308] width 1287 height 616
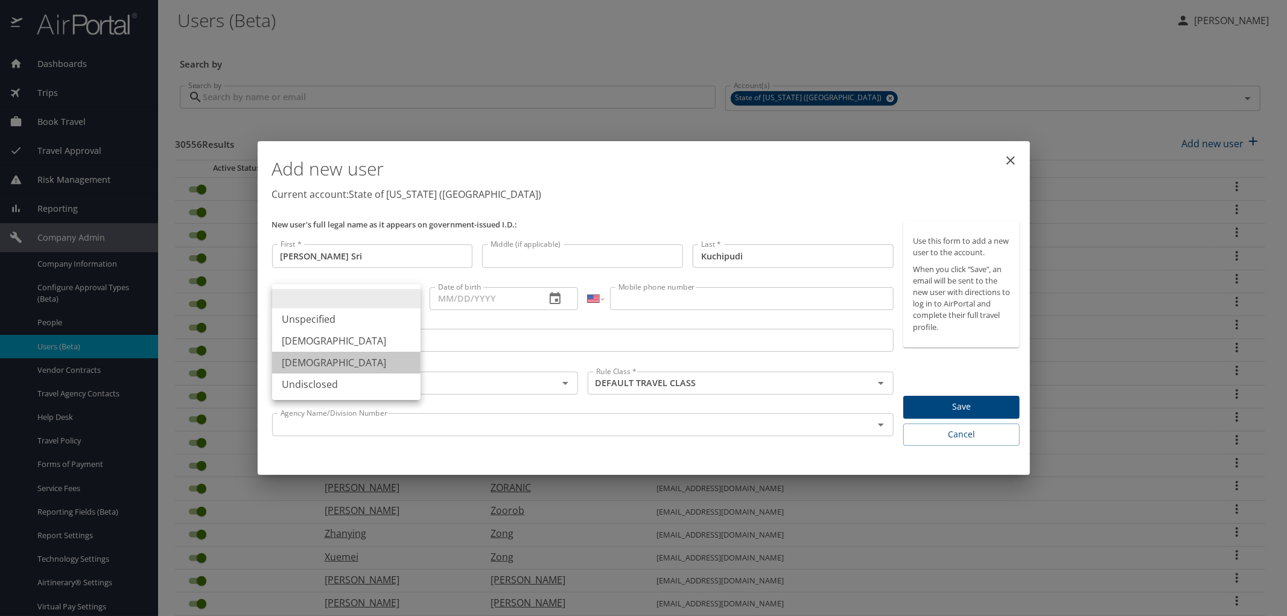
click at [305, 364] on li "Female" at bounding box center [346, 363] width 148 height 22
type input "Female"
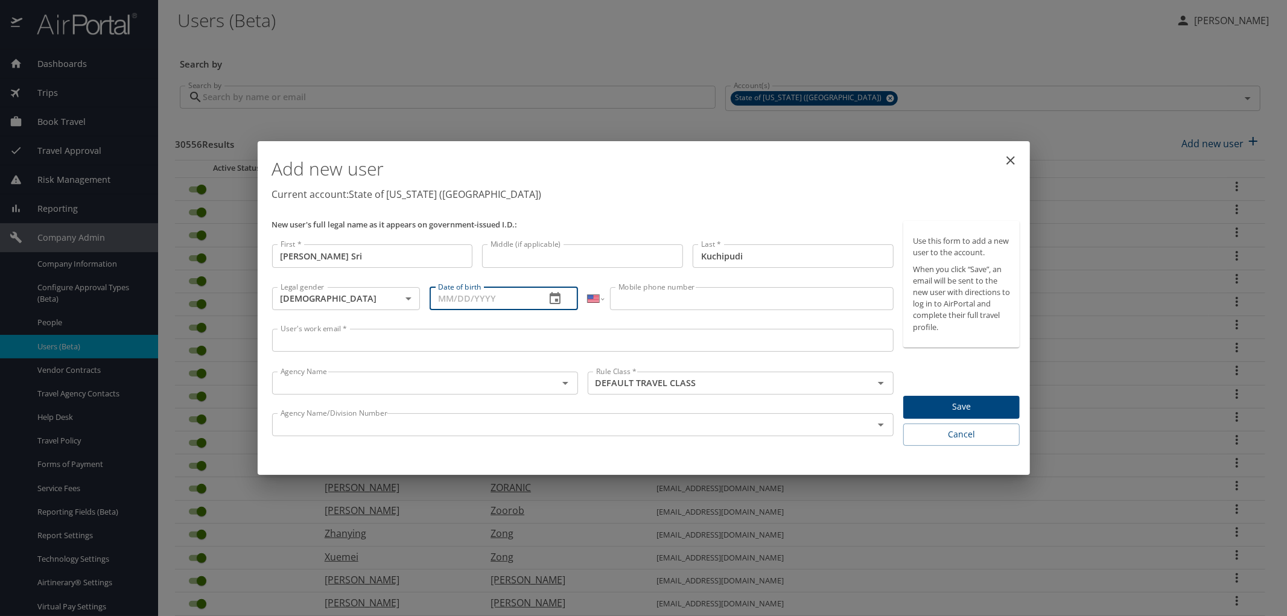
click at [498, 298] on input "Date of birth" at bounding box center [482, 298] width 106 height 23
type input "04/16/1996"
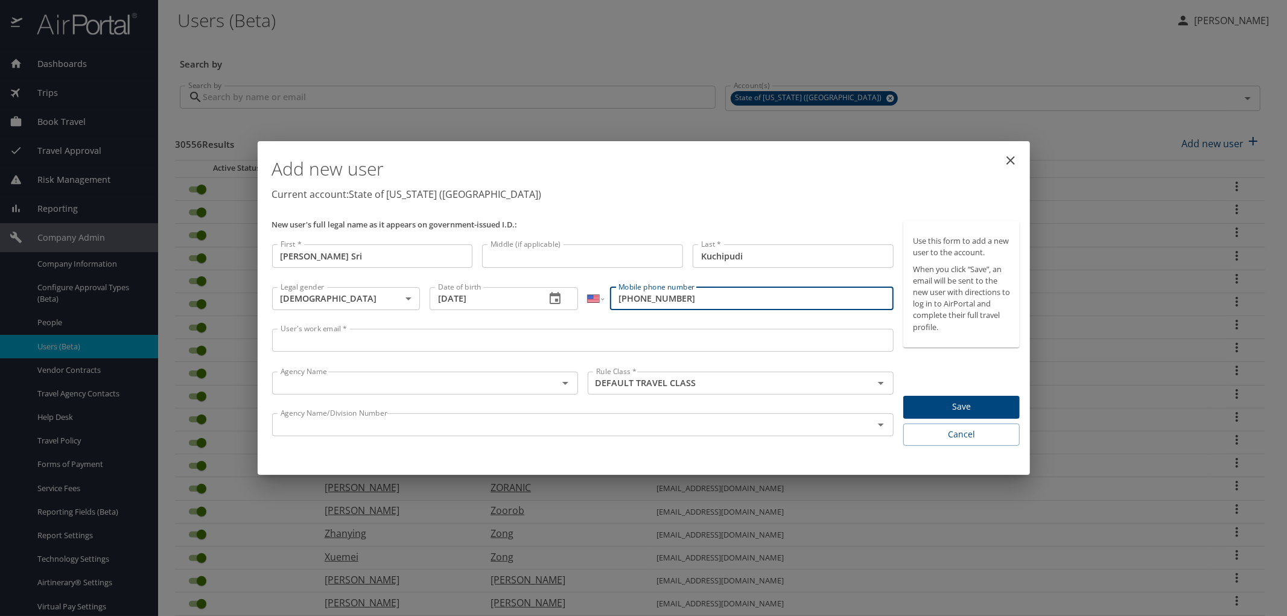
type input "1 (408) 493-9579"
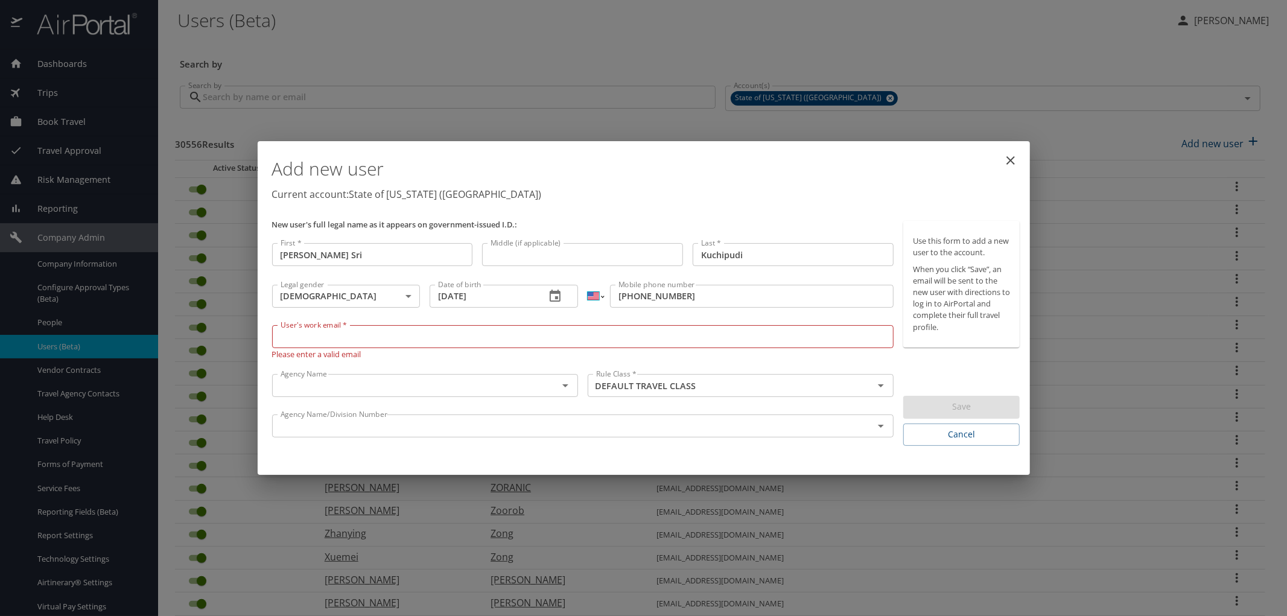
click at [600, 302] on select "International Afghanistan Åland Islands Albania Algeria American Samoa Andorra …" at bounding box center [595, 296] width 16 height 23
click at [955, 194] on p "Current account: State of Louisiana (SOLA)" at bounding box center [646, 194] width 748 height 14
click at [328, 340] on input "User's work email *" at bounding box center [583, 336] width 622 height 23
type input "skuchi@lsuhsc.edu"
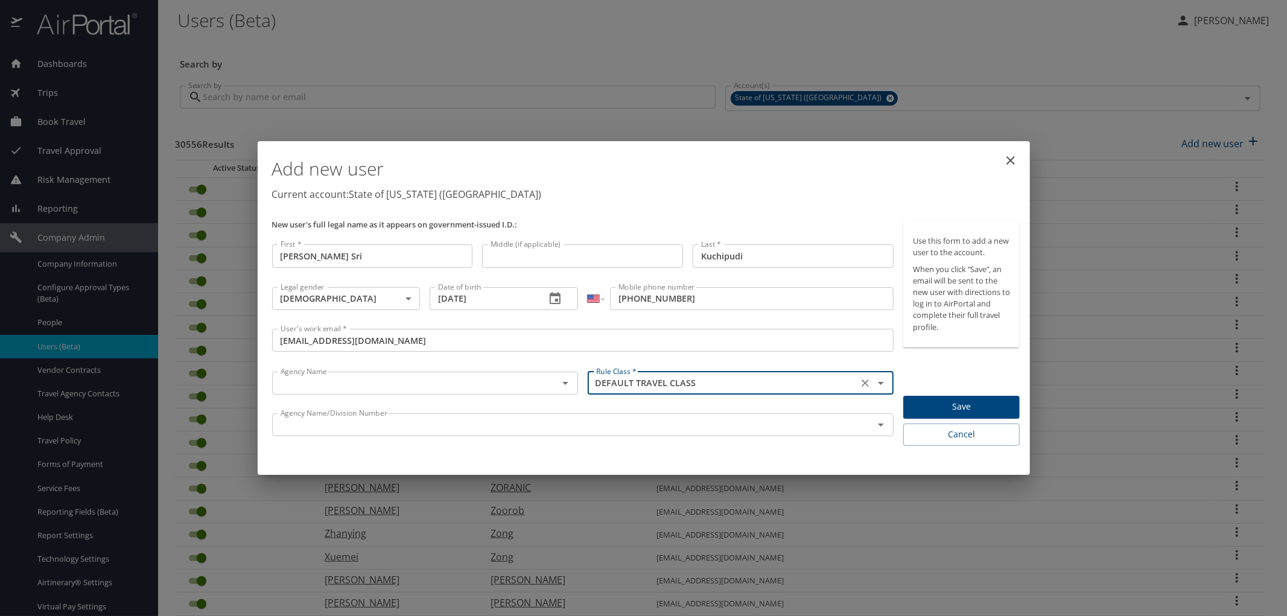
click at [558, 382] on icon "Open" at bounding box center [565, 383] width 14 height 14
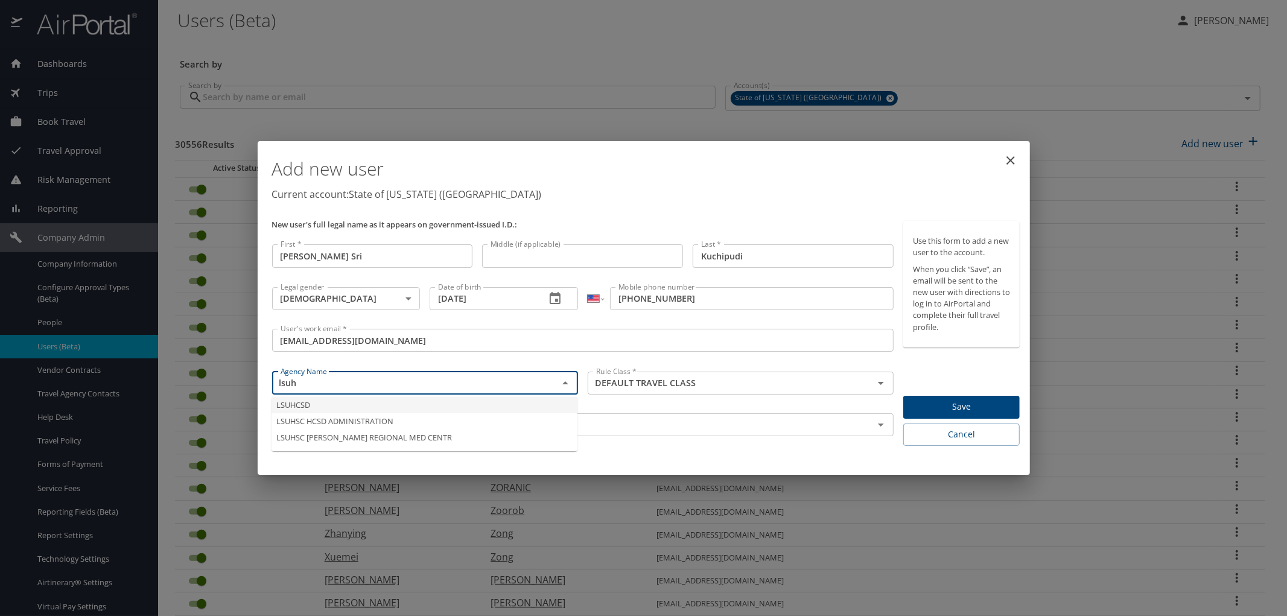
type input "LSUHCSD"
click at [548, 382] on icon "Clear" at bounding box center [549, 382] width 7 height 7
paste input "LSU LSU HEALTH SCIENCES CTR N O"
type input "LSU LSU HEALTH SCIENCES CTR N O"
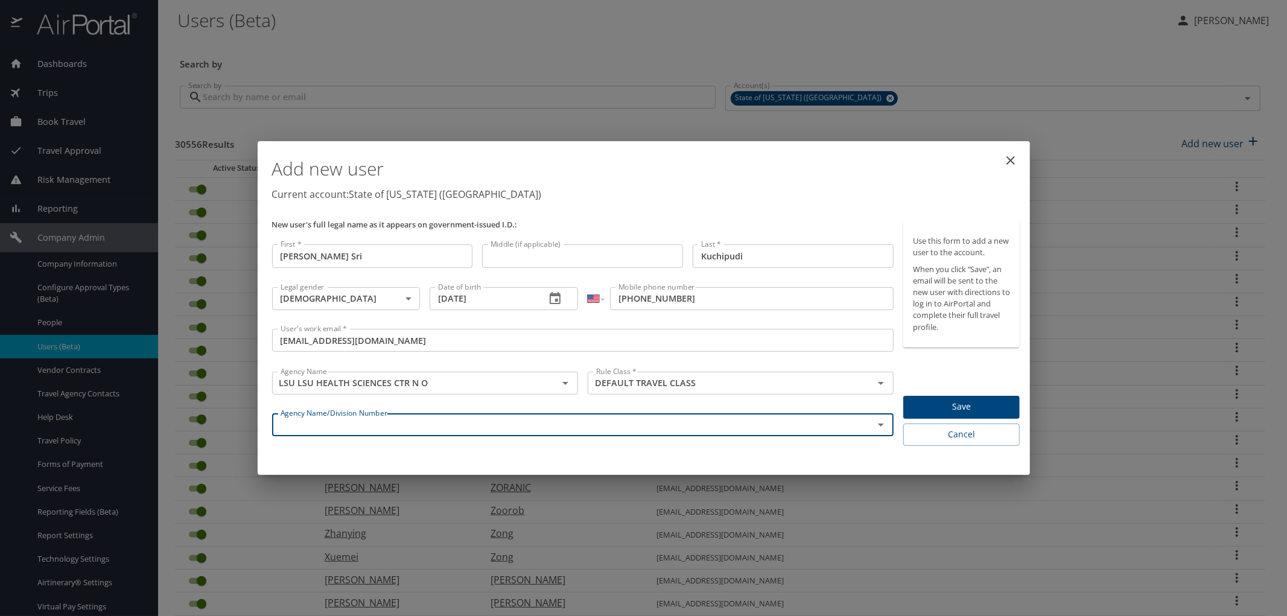
click at [564, 422] on input "text" at bounding box center [565, 425] width 579 height 16
click at [449, 420] on input "text" at bounding box center [565, 425] width 579 height 16
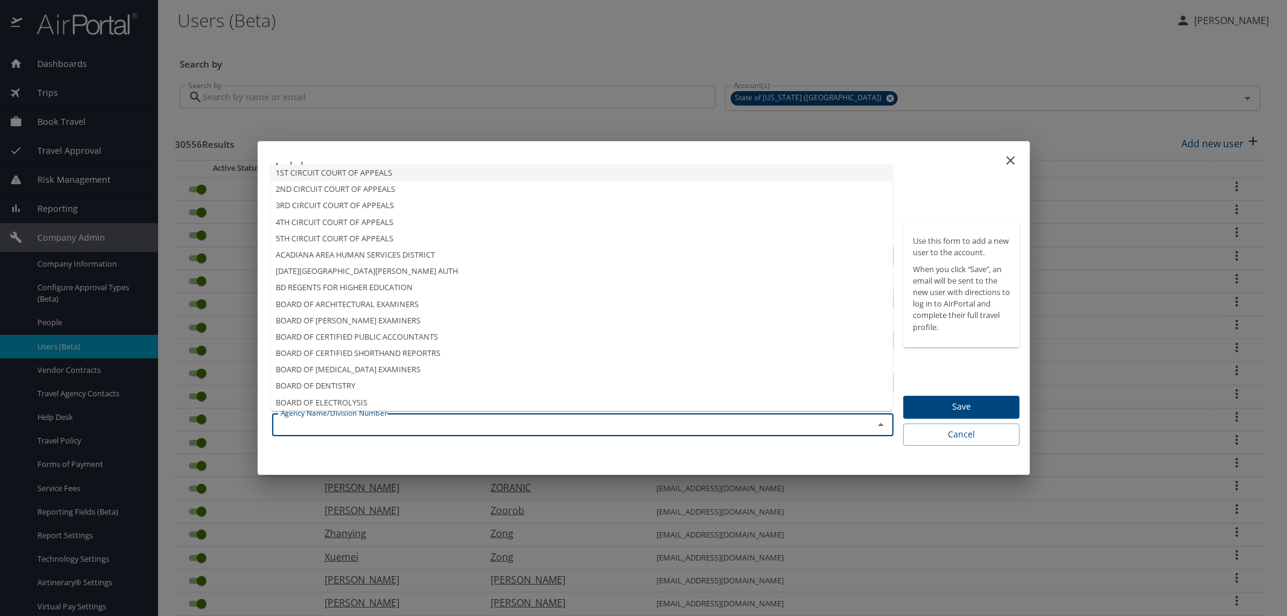
click at [395, 420] on input "text" at bounding box center [565, 425] width 579 height 16
paste input "LSU LSU HEALTH SCIENCES CTR N O"
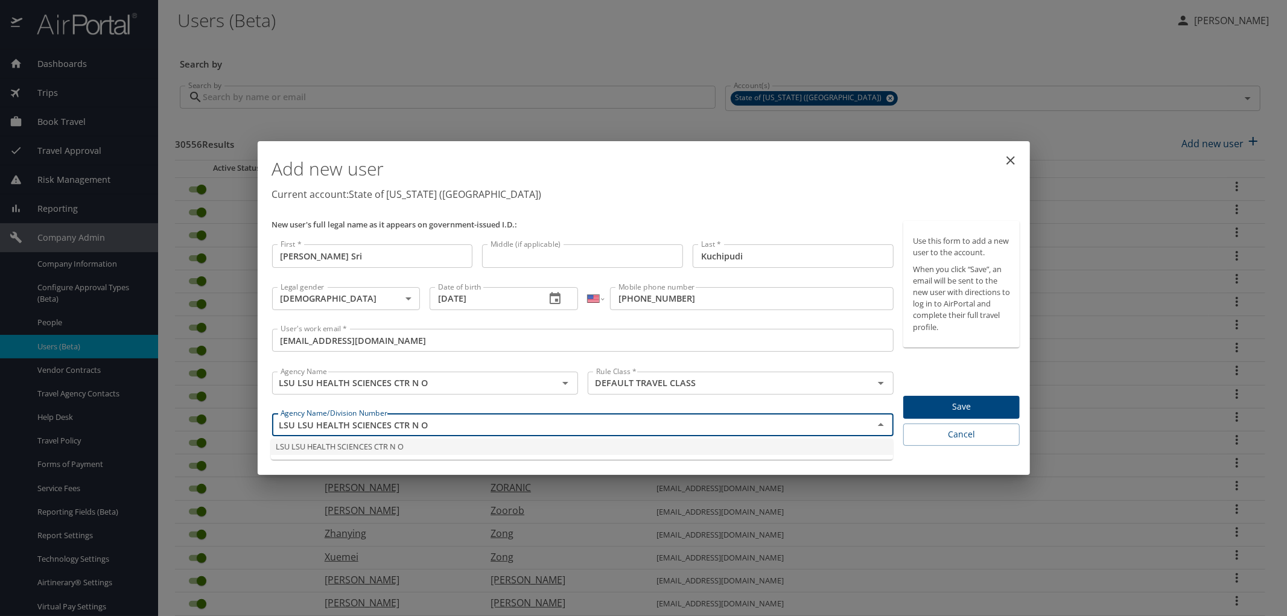
type input "LSU LSU HEALTH SCIENCES CTR N O"
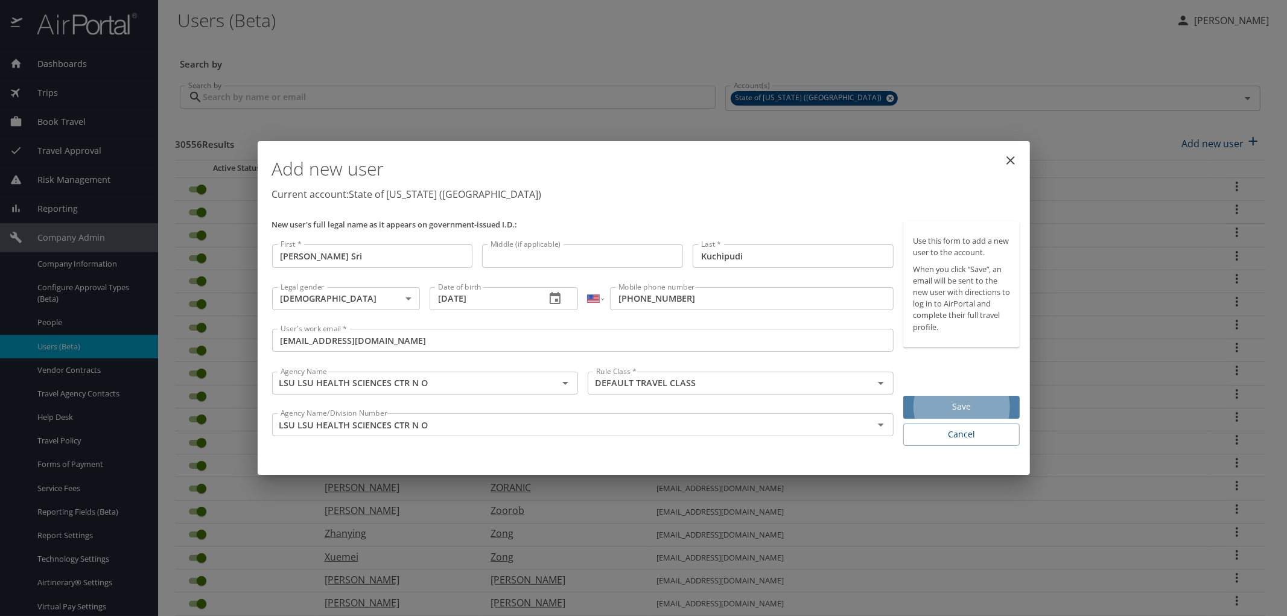
click at [978, 402] on span "Save" at bounding box center [961, 406] width 97 height 15
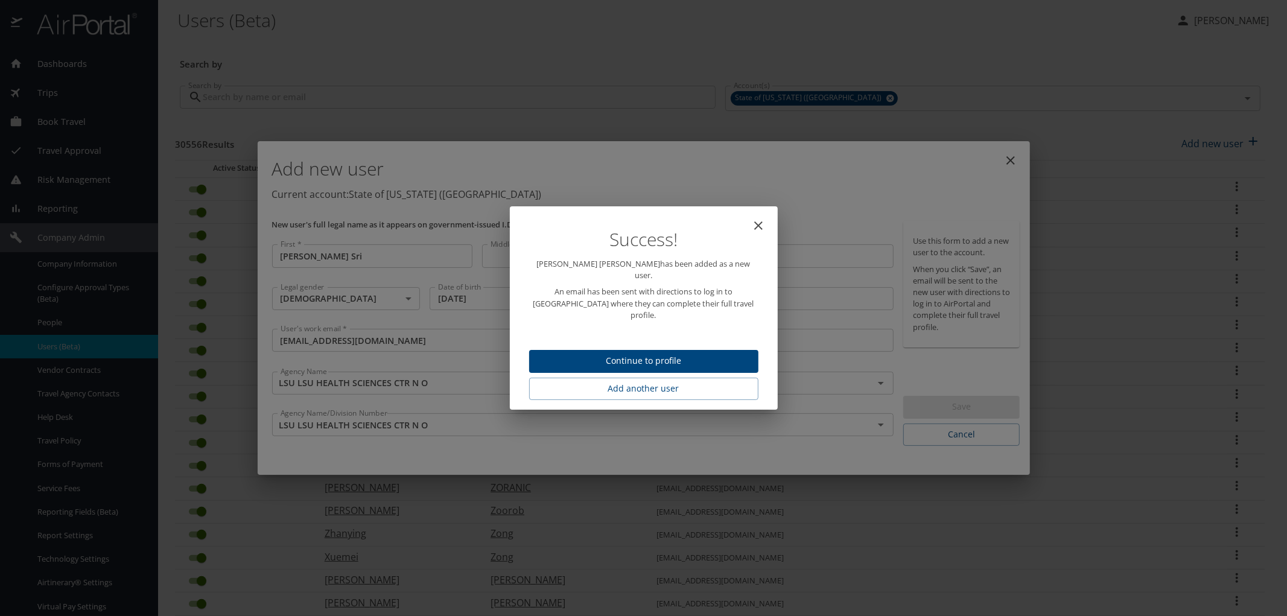
click at [622, 353] on span "Continue to profile" at bounding box center [644, 360] width 210 height 15
select select "US"
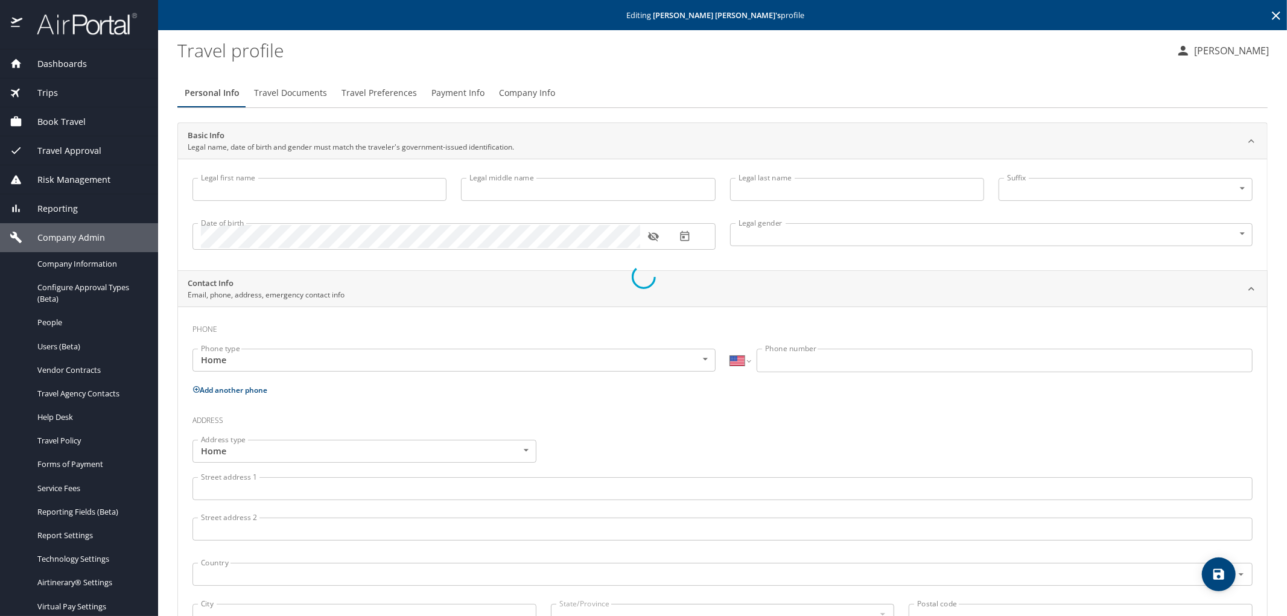
type input "Sravya Sri"
type input "Kuchipudi"
type input "Female"
select select "US"
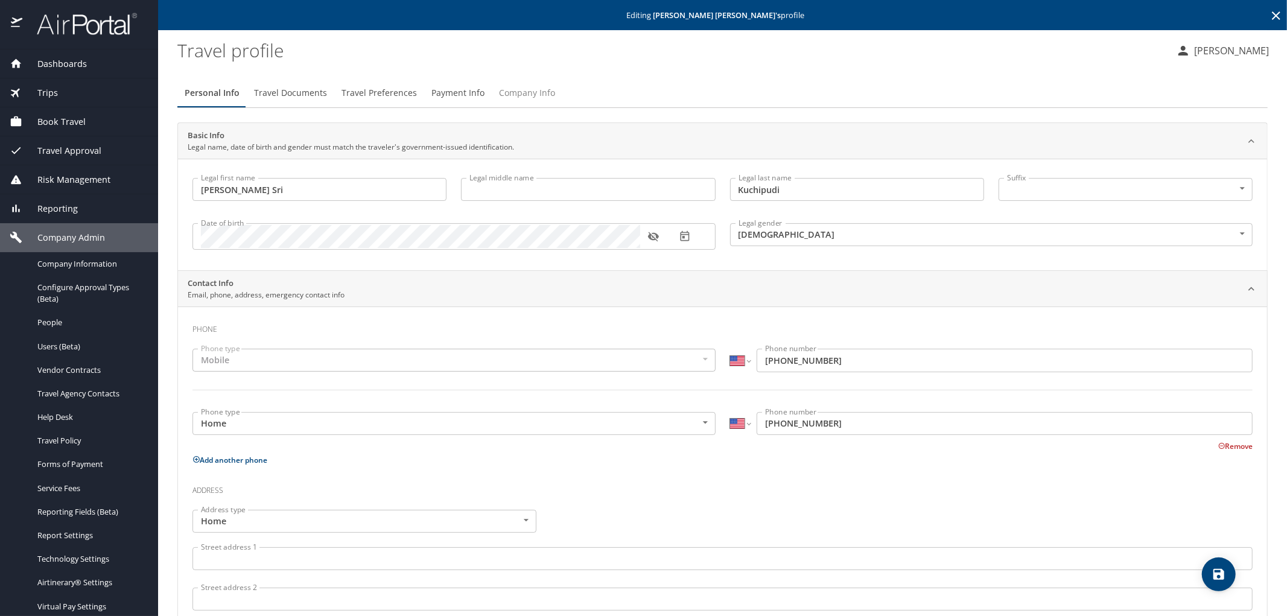
click at [508, 89] on span "Company Info" at bounding box center [527, 93] width 56 height 15
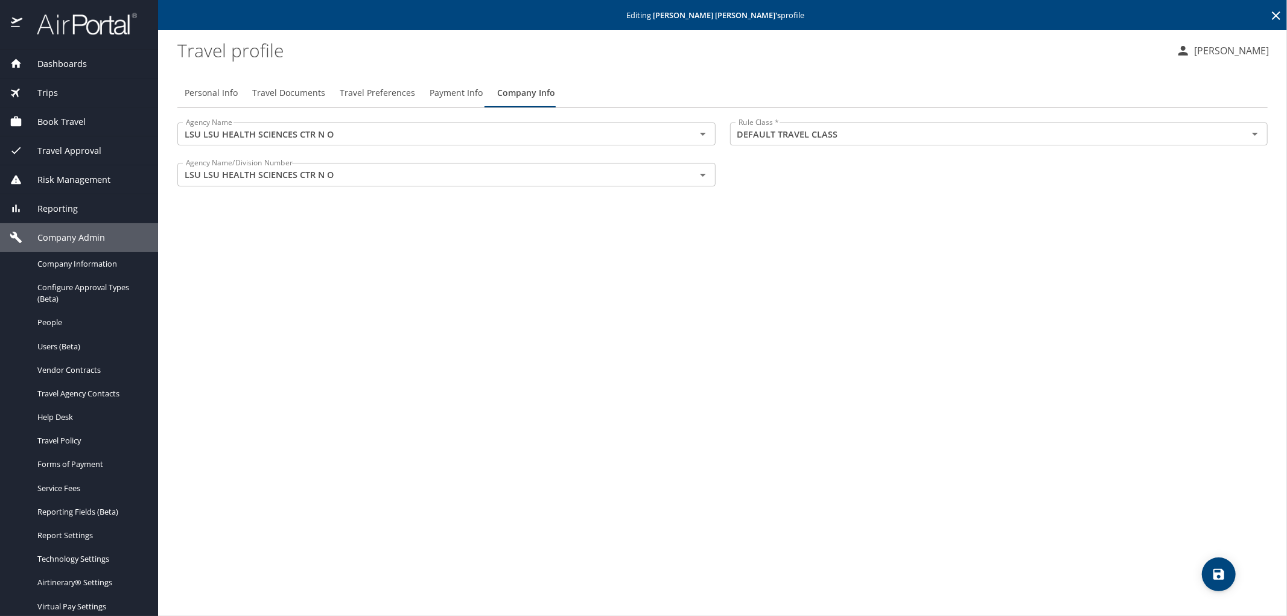
click at [50, 89] on span "Trips" at bounding box center [40, 92] width 36 height 13
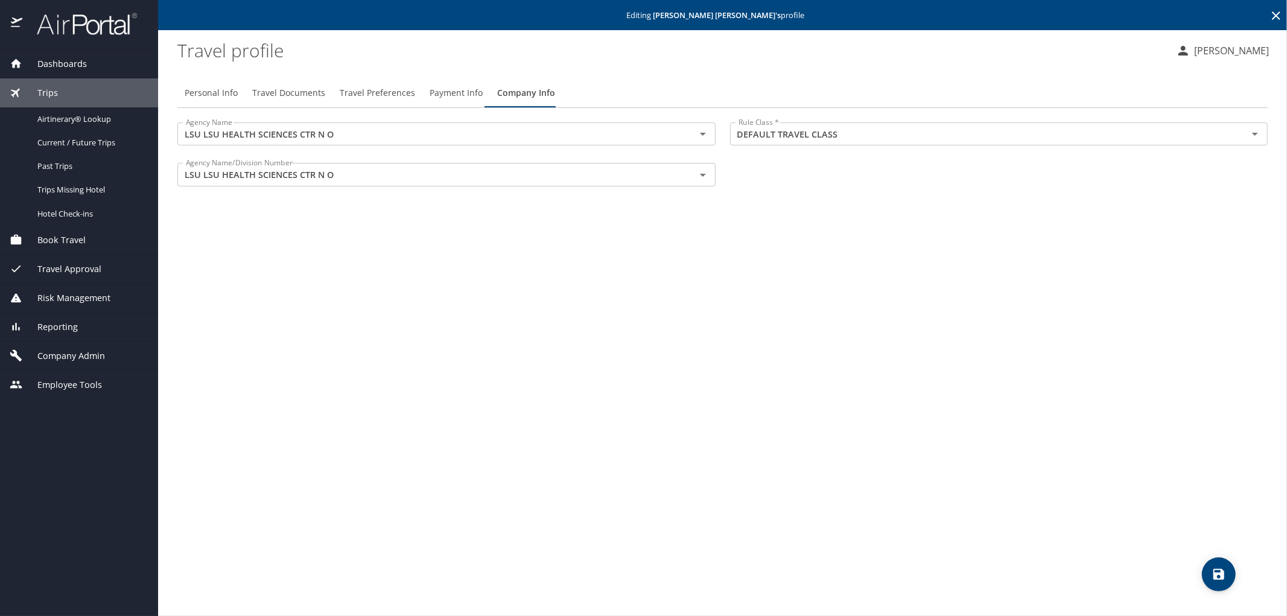
click at [58, 68] on span "Dashboards" at bounding box center [54, 63] width 65 height 13
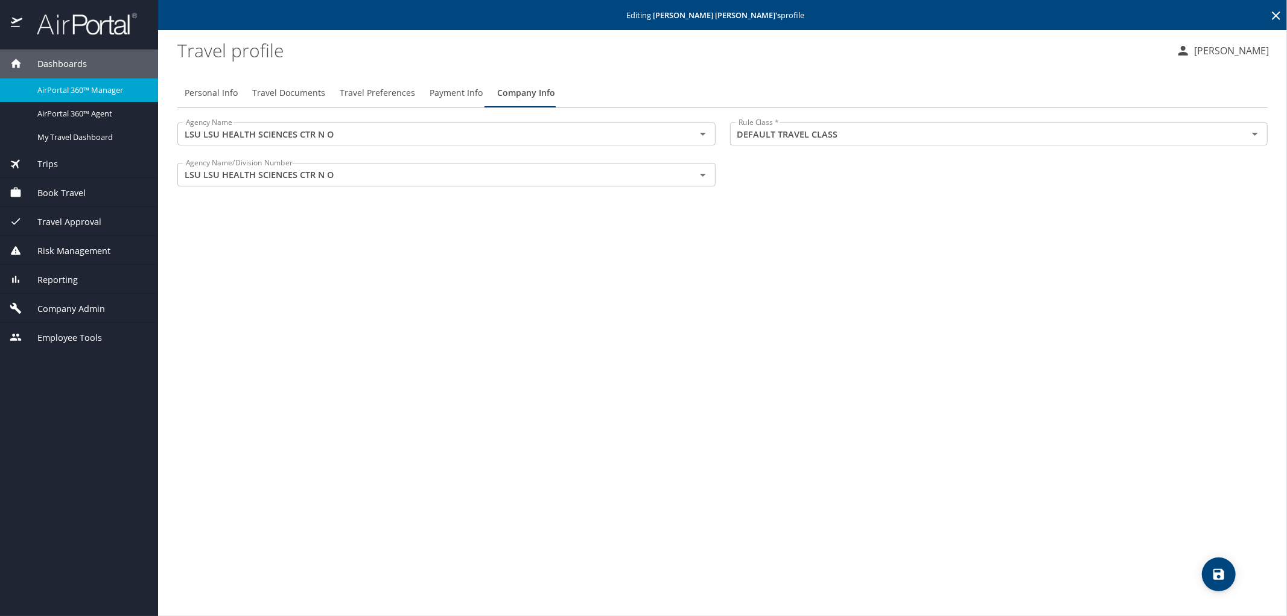
click at [433, 303] on div "Personal Info Travel Documents Travel Preferences Payment Info Company Info Age…" at bounding box center [722, 342] width 1090 height 547
click at [455, 302] on div "Personal Info Travel Documents Travel Preferences Payment Info Company Info Age…" at bounding box center [722, 342] width 1090 height 547
click at [87, 27] on img at bounding box center [80, 24] width 113 height 24
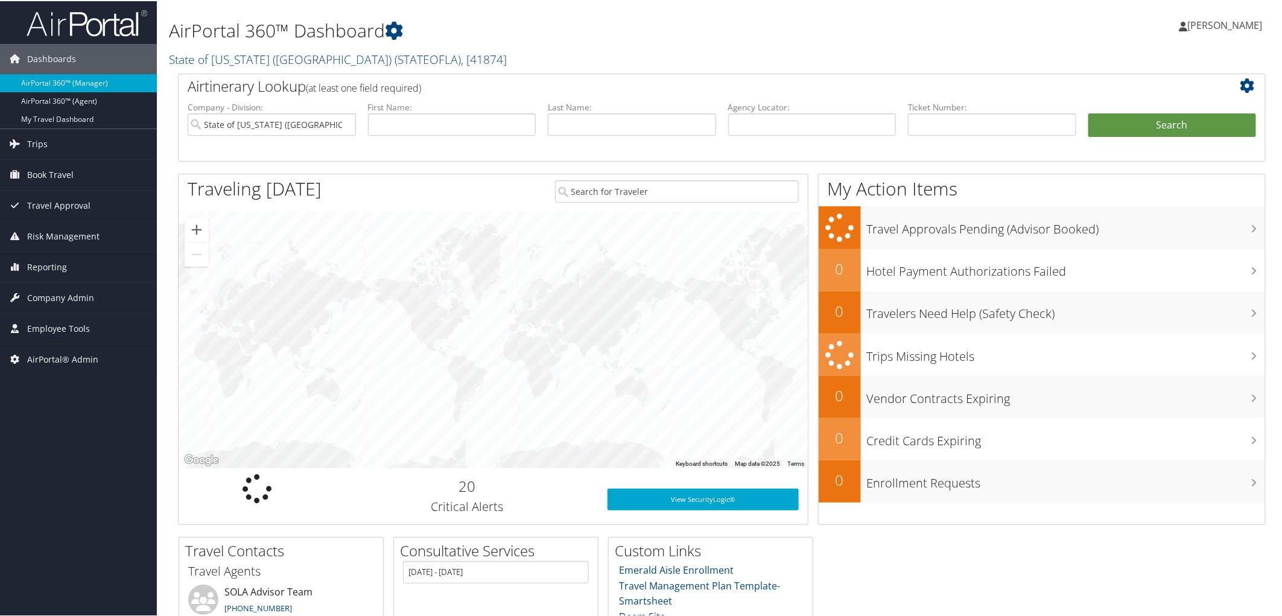
click at [531, 32] on h1 "AirPortal 360™ Dashboard" at bounding box center [537, 29] width 737 height 25
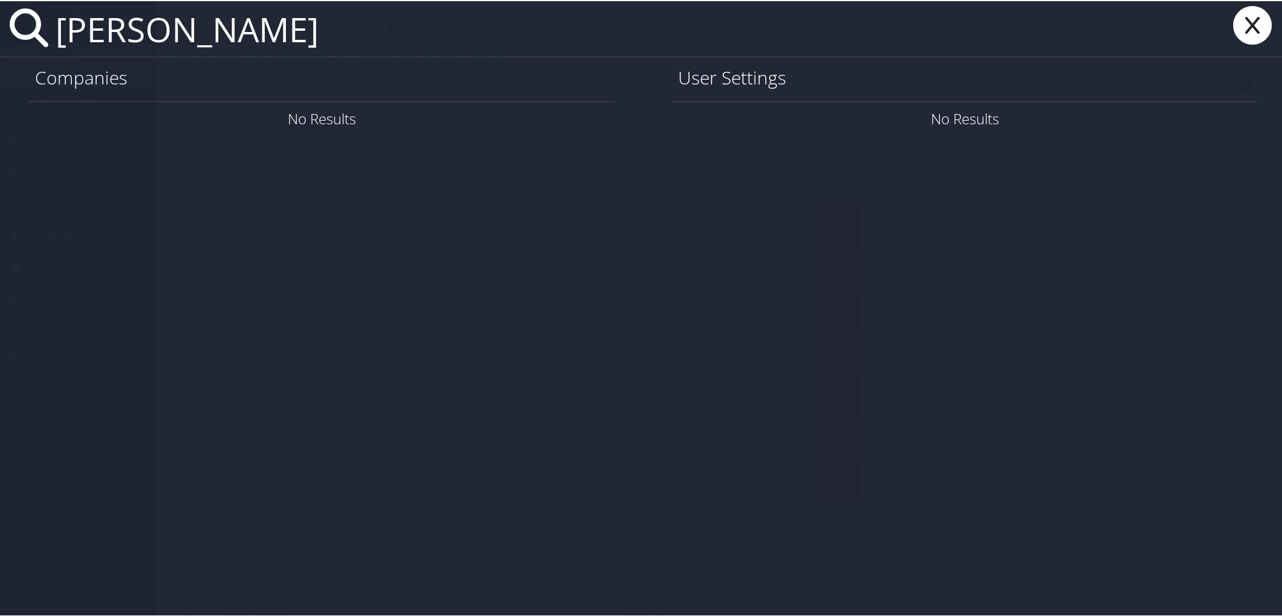
click at [210, 29] on input "[PERSON_NAME]" at bounding box center [558, 27] width 1014 height 55
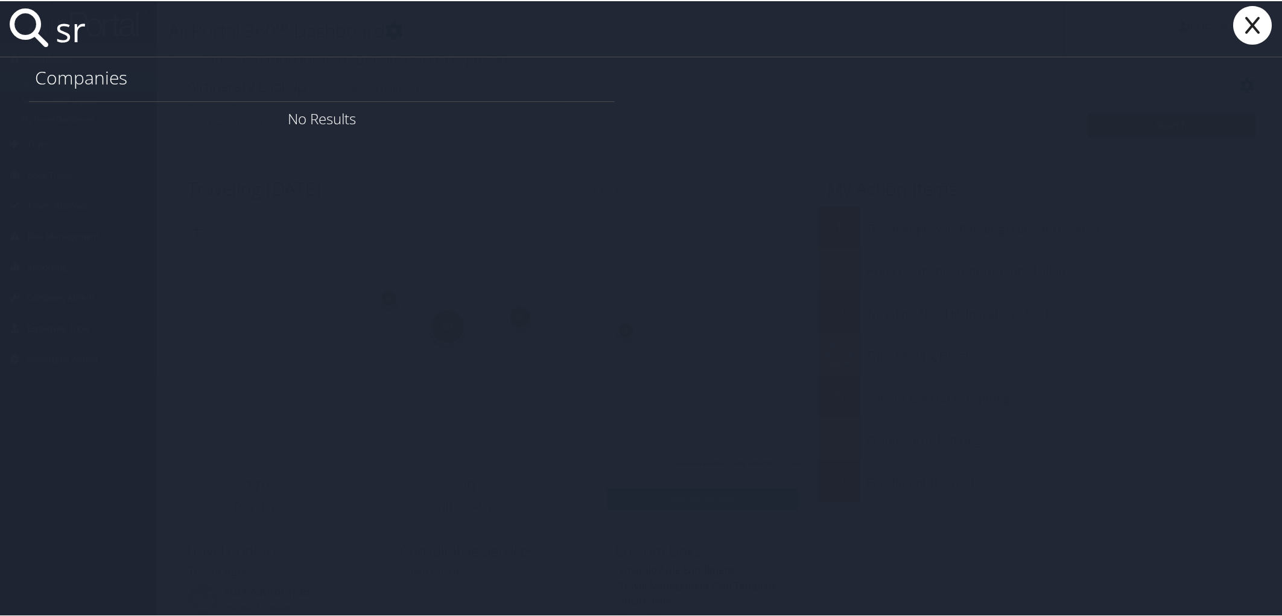
type input "s"
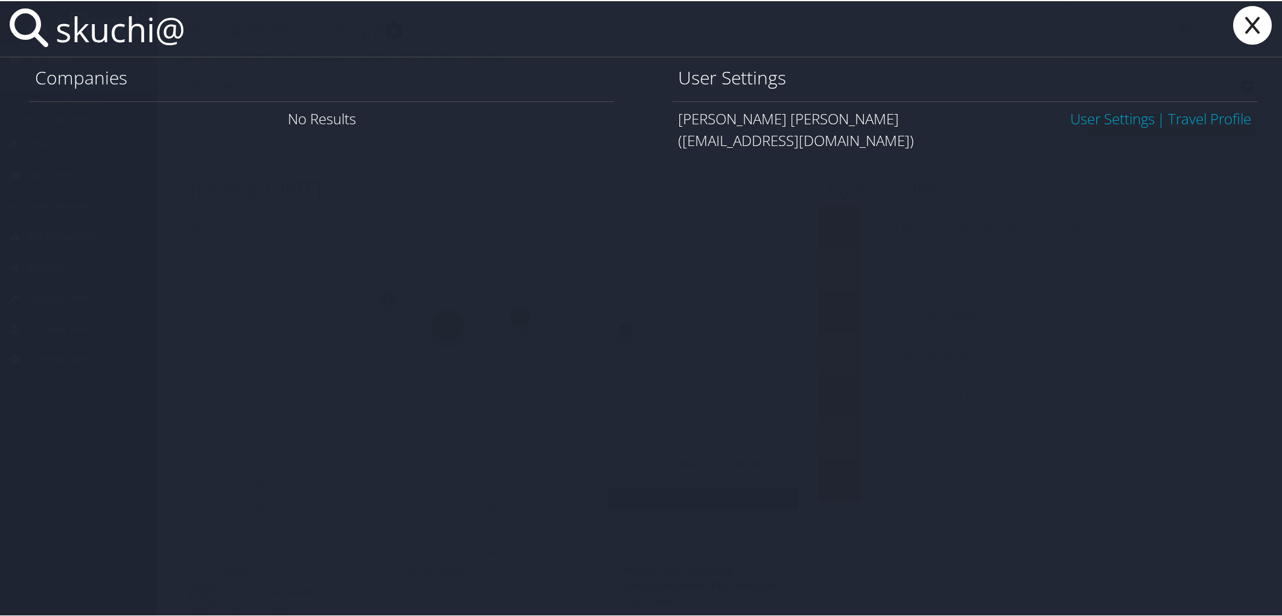
type input "skuchi@"
click at [1102, 121] on link "User Settings" at bounding box center [1112, 117] width 84 height 20
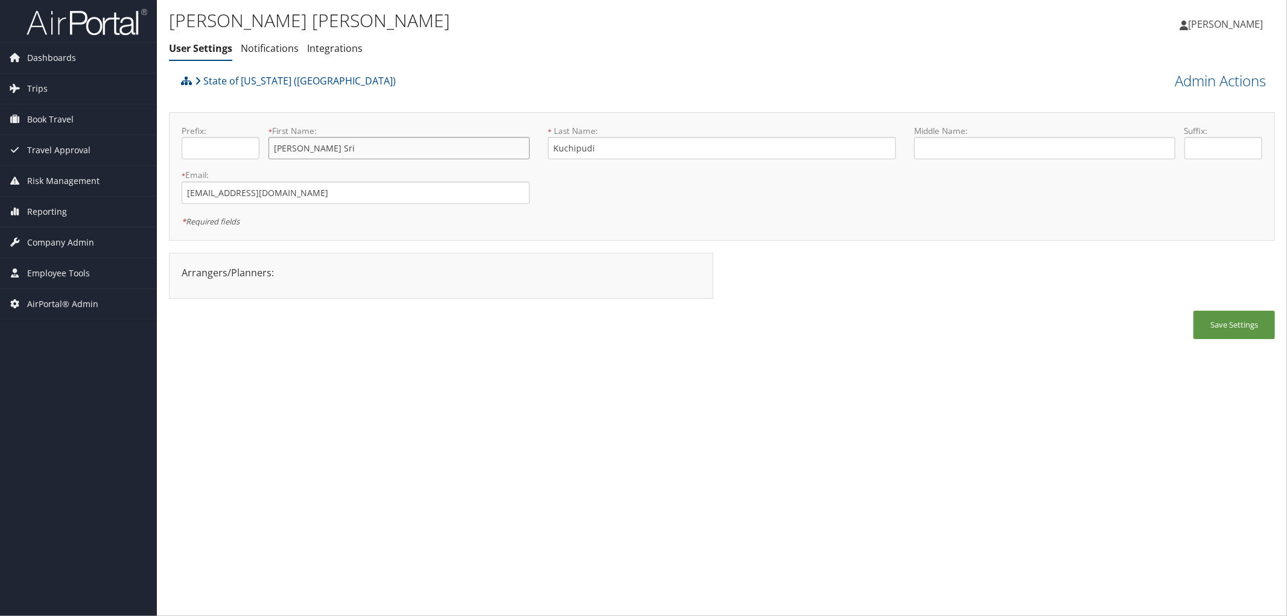
drag, startPoint x: 340, startPoint y: 151, endPoint x: 239, endPoint y: 143, distance: 101.6
click at [239, 143] on div "Prefix: * First Name: [PERSON_NAME] Sri This field is required" at bounding box center [356, 147] width 366 height 44
drag, startPoint x: 602, startPoint y: 146, endPoint x: 531, endPoint y: 153, distance: 71.5
click at [531, 125] on form "Prefix: * First Name: Sravya Sri This field is required * Last Name: Kuchipudi …" at bounding box center [722, 125] width 1098 height 0
drag, startPoint x: 274, startPoint y: 197, endPoint x: 176, endPoint y: 197, distance: 98.3
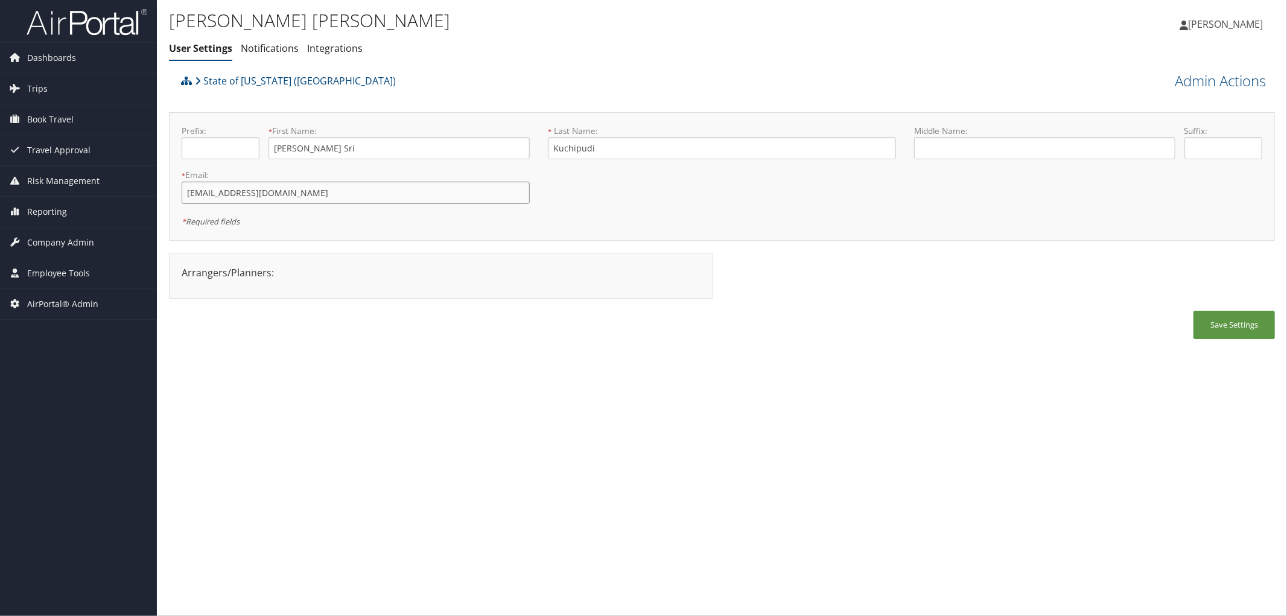
click at [176, 197] on div "* Email: skuchi@lsuhsc.edu This field is required" at bounding box center [356, 191] width 366 height 44
drag, startPoint x: 320, startPoint y: 80, endPoint x: 203, endPoint y: 85, distance: 117.1
click at [203, 85] on div "State of Louisiana (SOLA)" at bounding box center [583, 85] width 811 height 33
copy link "State of Louisiana (SOLA)"
click at [44, 91] on span "Trips" at bounding box center [37, 89] width 21 height 30
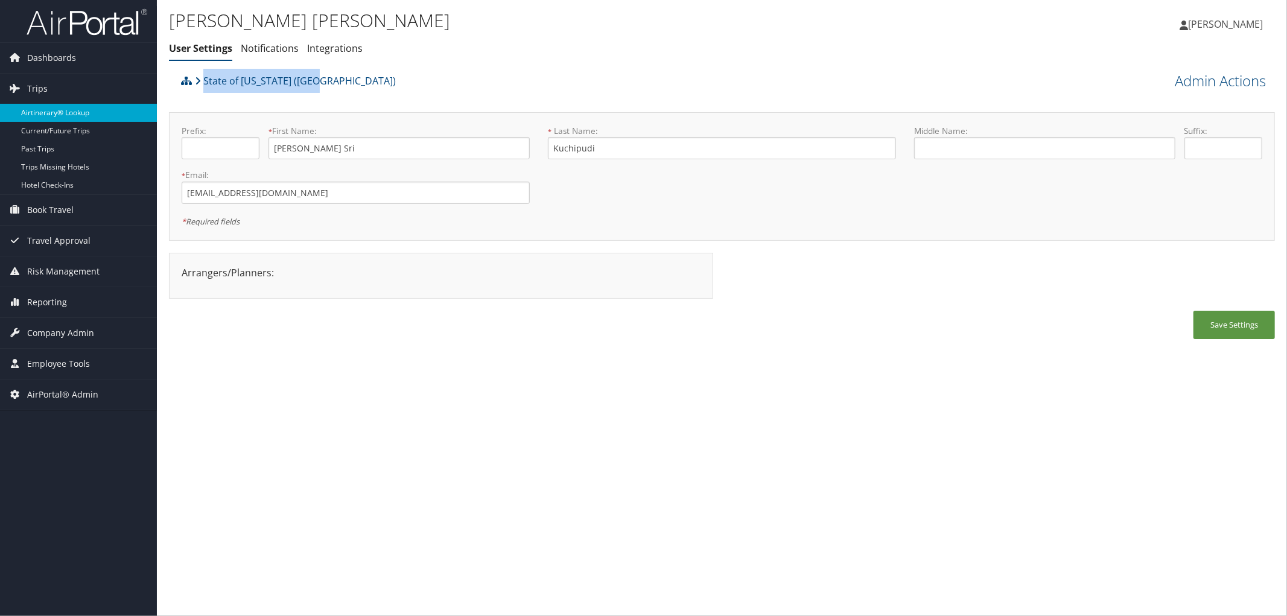
click at [75, 106] on link "Airtinerary® Lookup" at bounding box center [78, 113] width 157 height 18
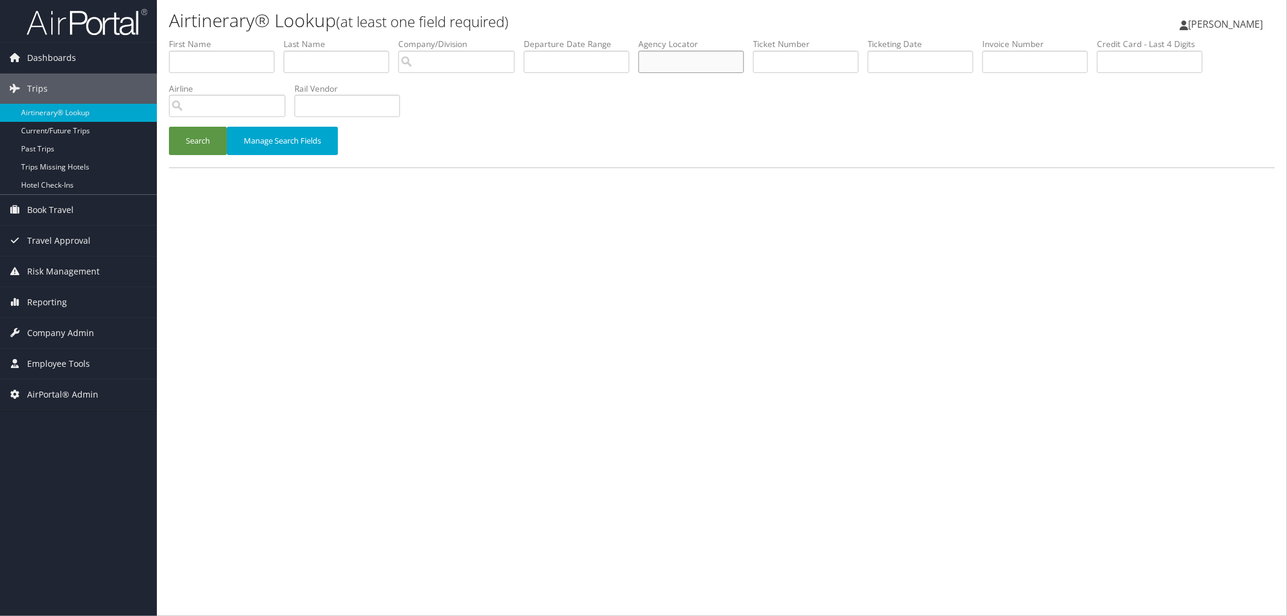
click at [700, 65] on input "text" at bounding box center [691, 62] width 106 height 22
paste input "DBVSLZ"
type input "DBVSLZ"
click at [207, 144] on button "Search" at bounding box center [198, 141] width 58 height 28
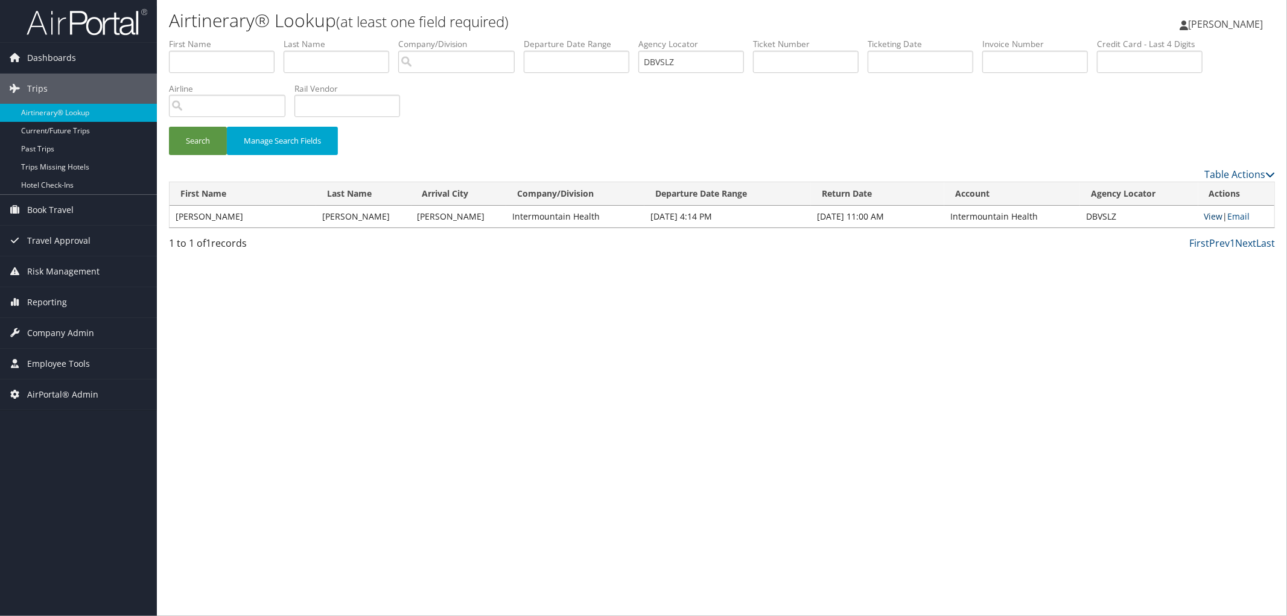
click at [1209, 218] on link "View" at bounding box center [1213, 216] width 19 height 11
click at [549, 101] on div "Search Manage Search Fields" at bounding box center [722, 102] width 1124 height 129
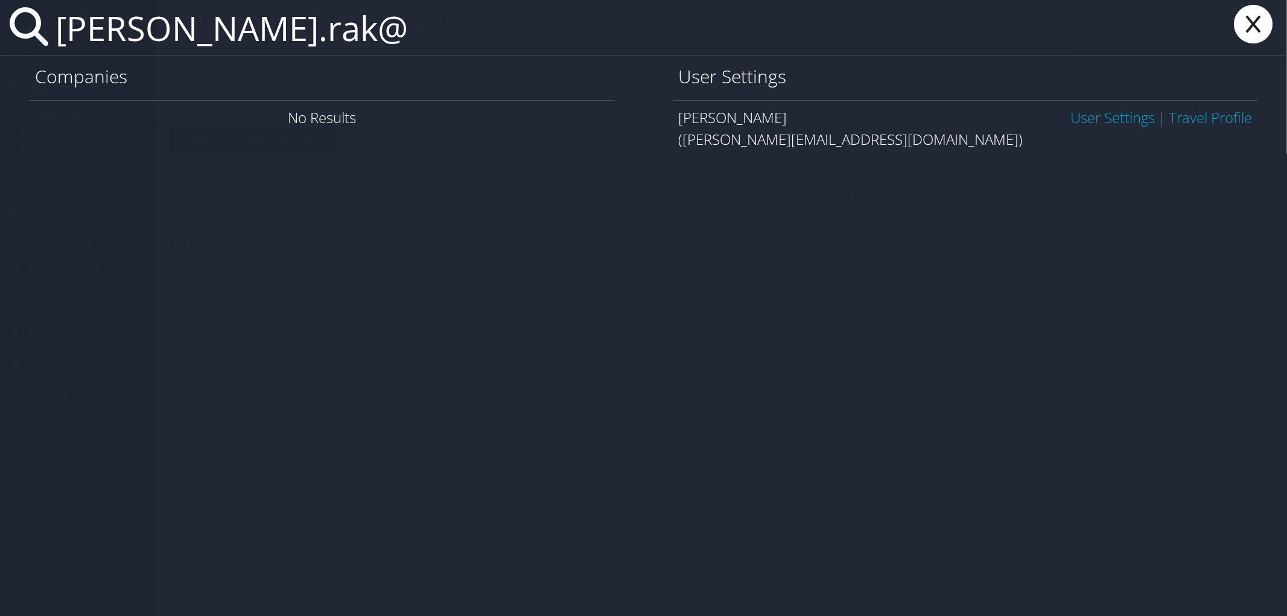
type input "daniel.rak@"
click at [1117, 118] on link "User Settings" at bounding box center [1112, 117] width 84 height 20
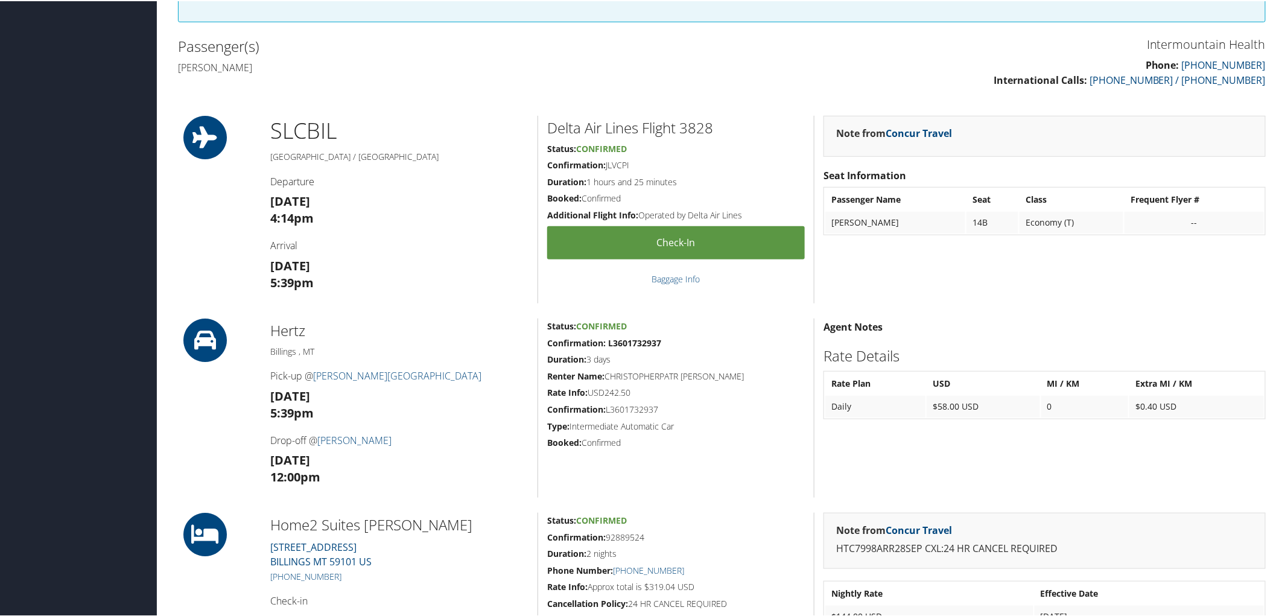
scroll to position [402, 0]
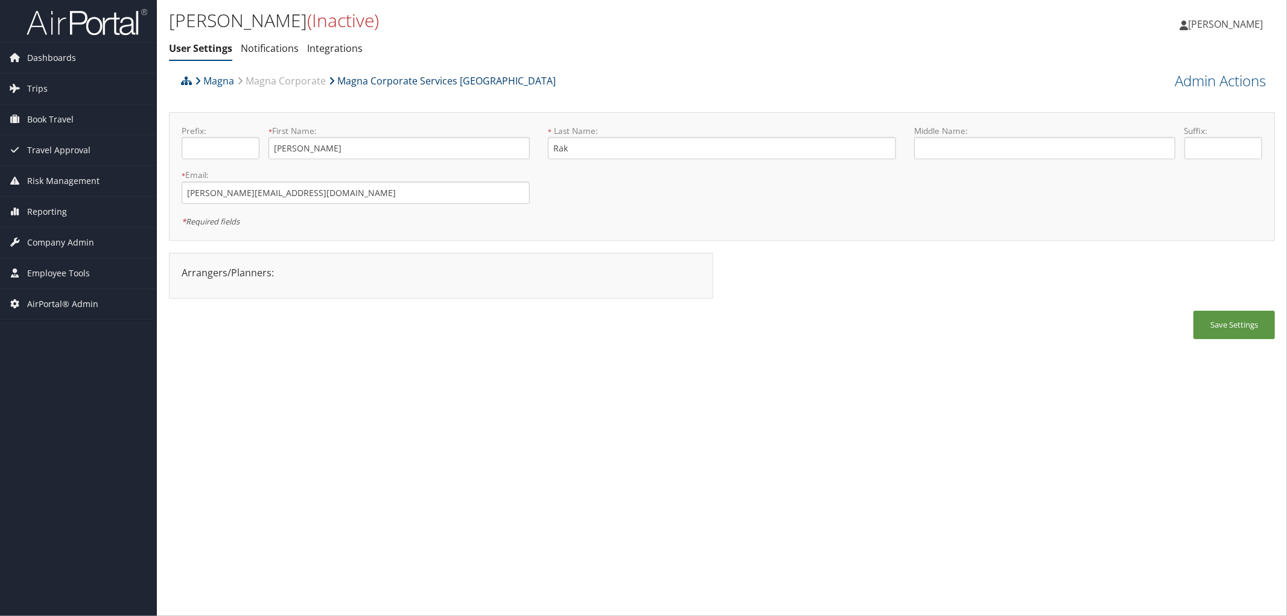
click at [437, 75] on link "Magna Corporate Services [GEOGRAPHIC_DATA]" at bounding box center [442, 81] width 227 height 24
click at [373, 81] on link "Magna Corporate Services [GEOGRAPHIC_DATA]" at bounding box center [442, 81] width 227 height 24
drag, startPoint x: 306, startPoint y: 197, endPoint x: 163, endPoint y: 189, distance: 143.2
click at [163, 189] on div "Daniel Rak (Inactive) User Settings Notifications Integrations User Settings No…" at bounding box center [722, 308] width 1130 height 616
click at [401, 76] on link "Magna Corporate Services [GEOGRAPHIC_DATA]" at bounding box center [442, 81] width 227 height 24
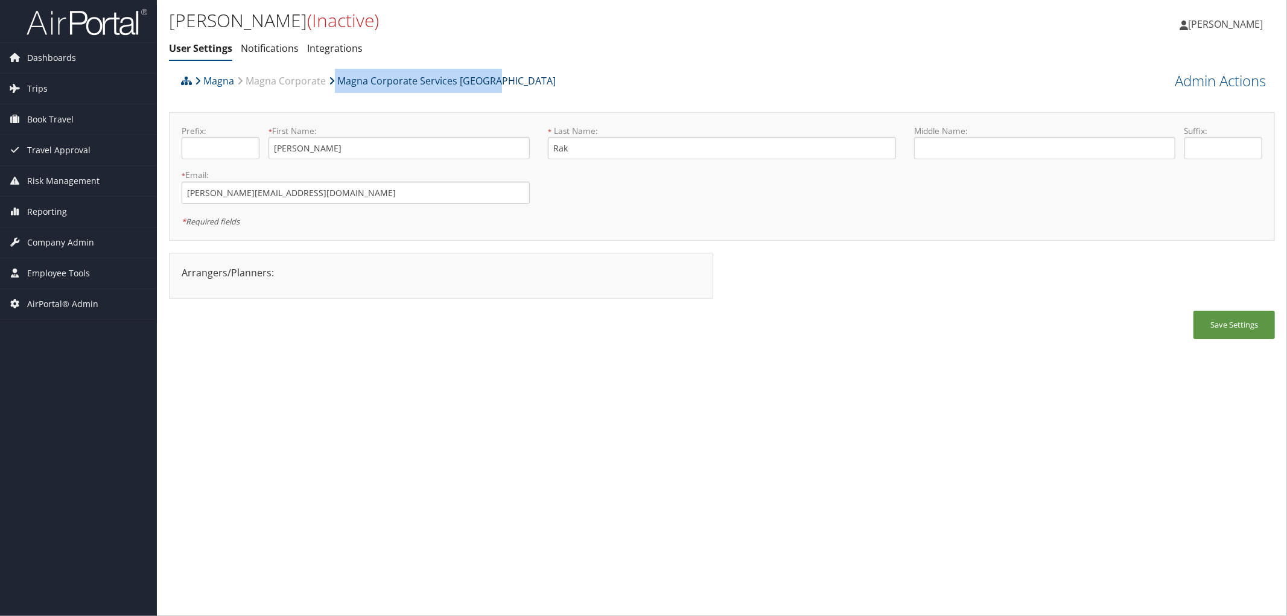
drag, startPoint x: 504, startPoint y: 75, endPoint x: 332, endPoint y: 75, distance: 171.9
click at [332, 75] on div "Magna Magna Corporate Magna Corporate Services America" at bounding box center [583, 85] width 811 height 33
copy link "Magna Corporate Services [GEOGRAPHIC_DATA]"
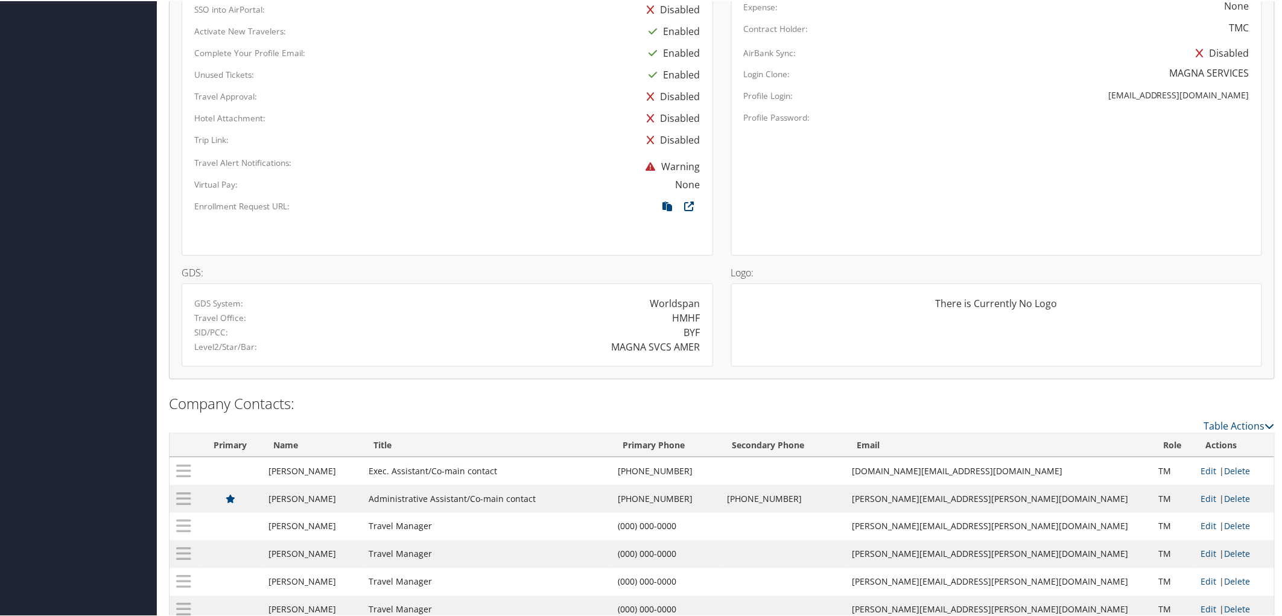
scroll to position [529, 0]
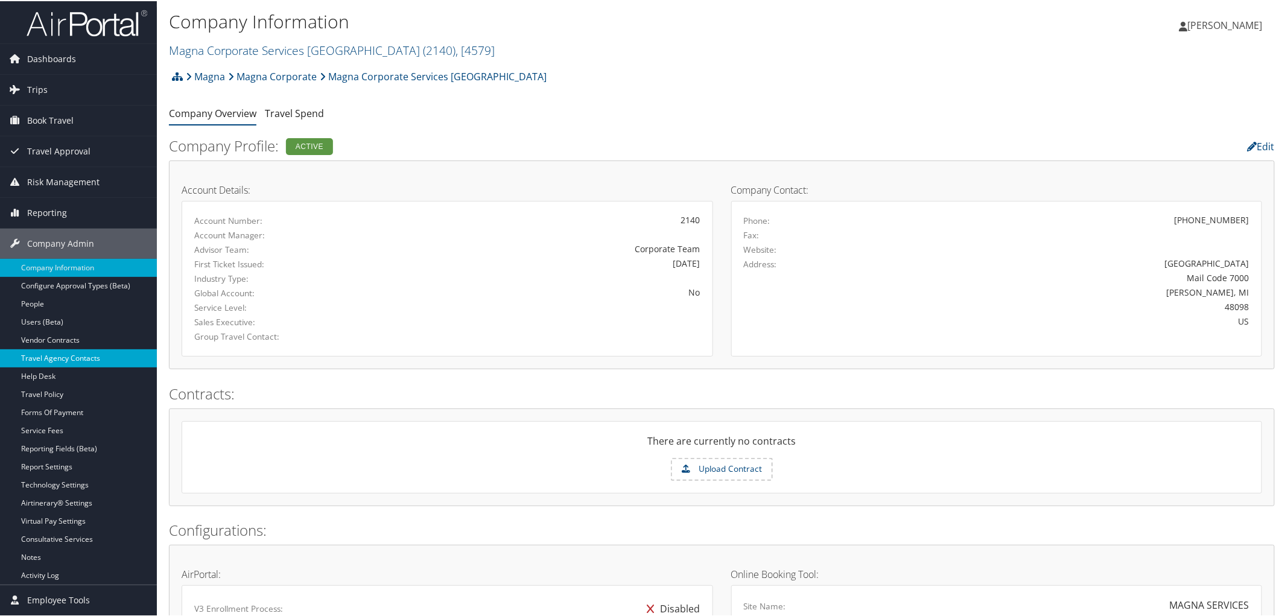
click at [57, 354] on link "Travel Agency Contacts" at bounding box center [78, 357] width 157 height 18
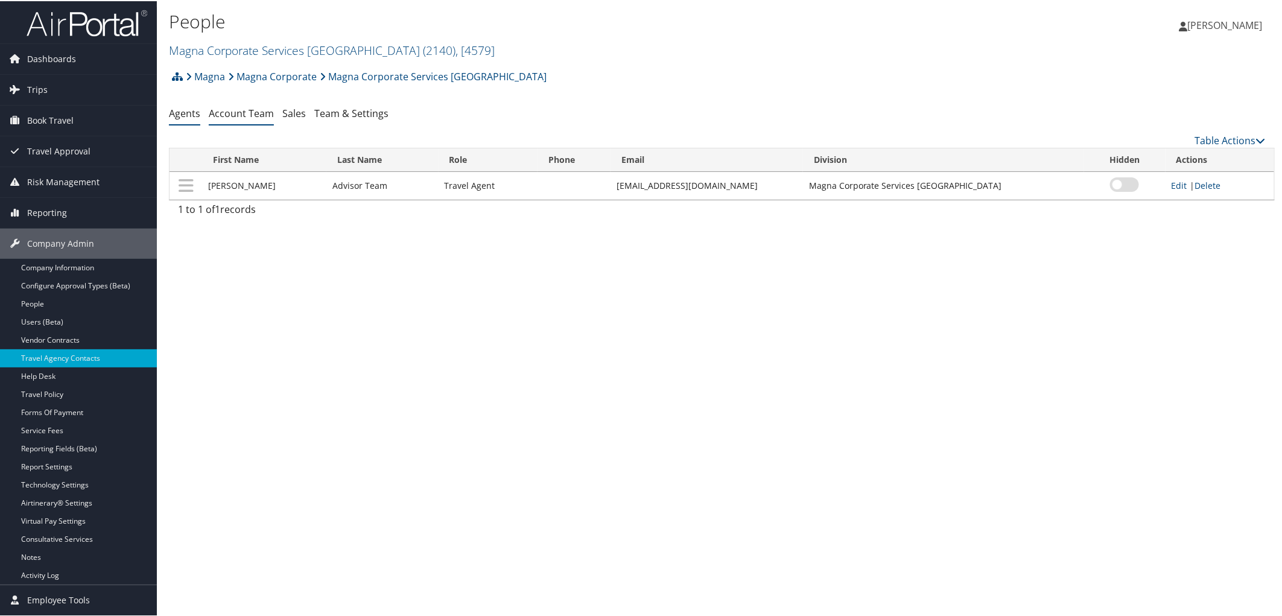
click at [252, 111] on link "Account Team" at bounding box center [241, 112] width 65 height 13
